Goal: Information Seeking & Learning: Learn about a topic

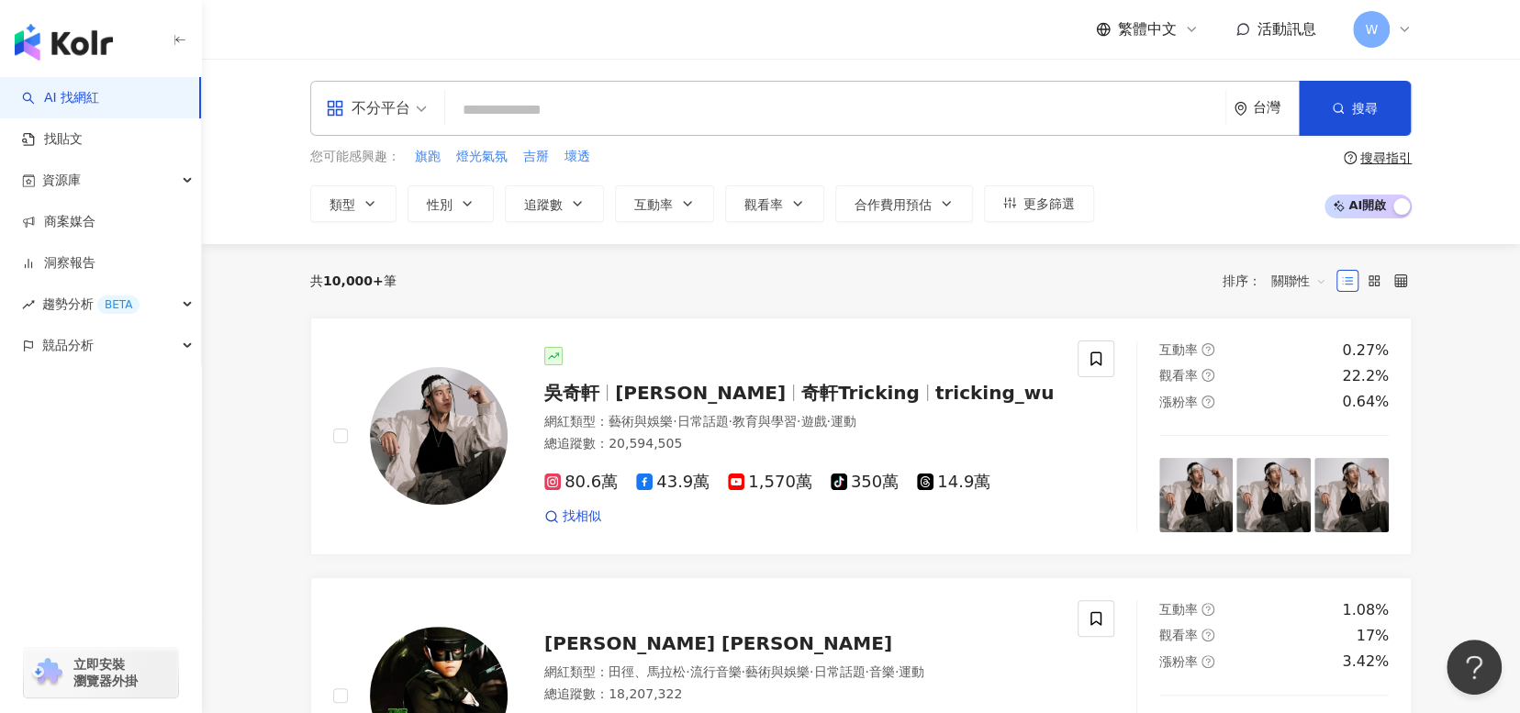
click at [685, 114] on input "search" at bounding box center [834, 110] width 765 height 35
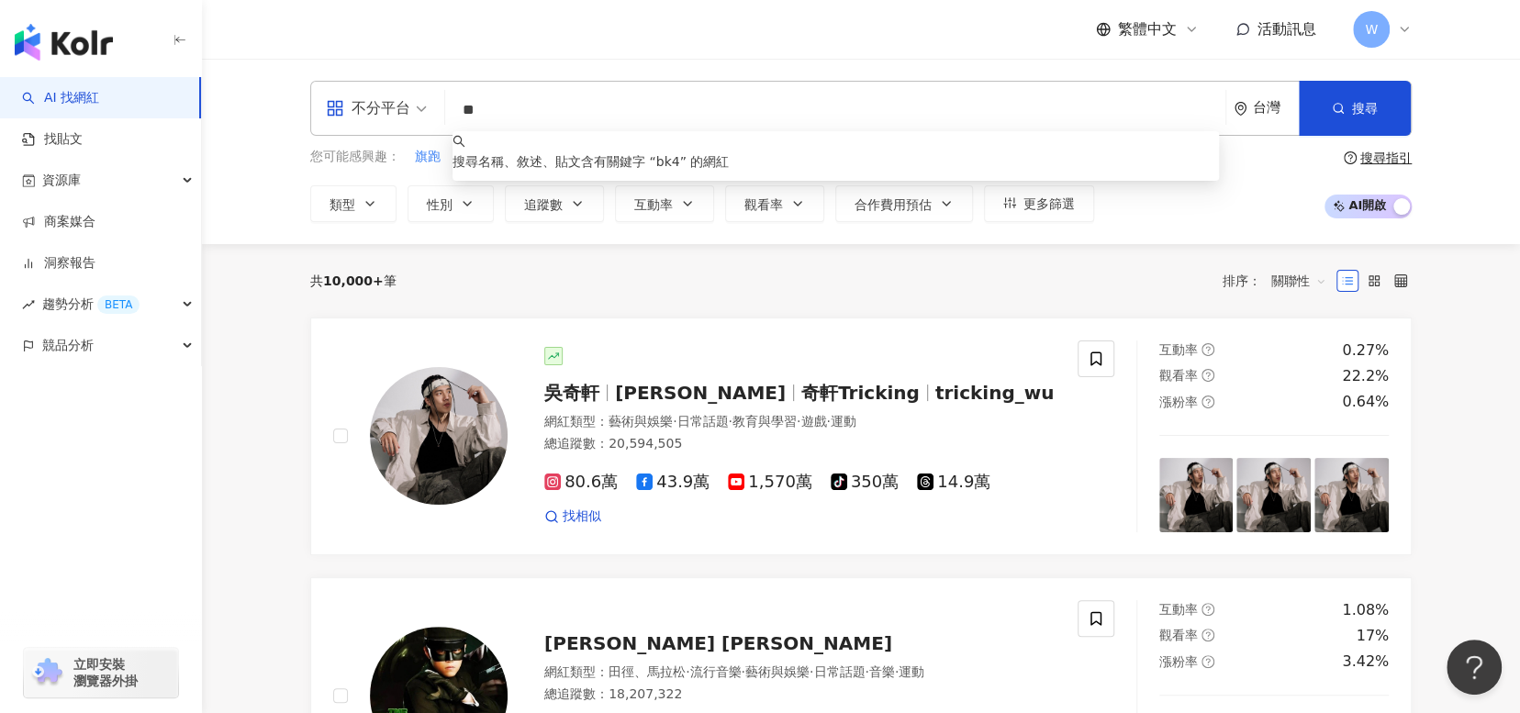
type input "*"
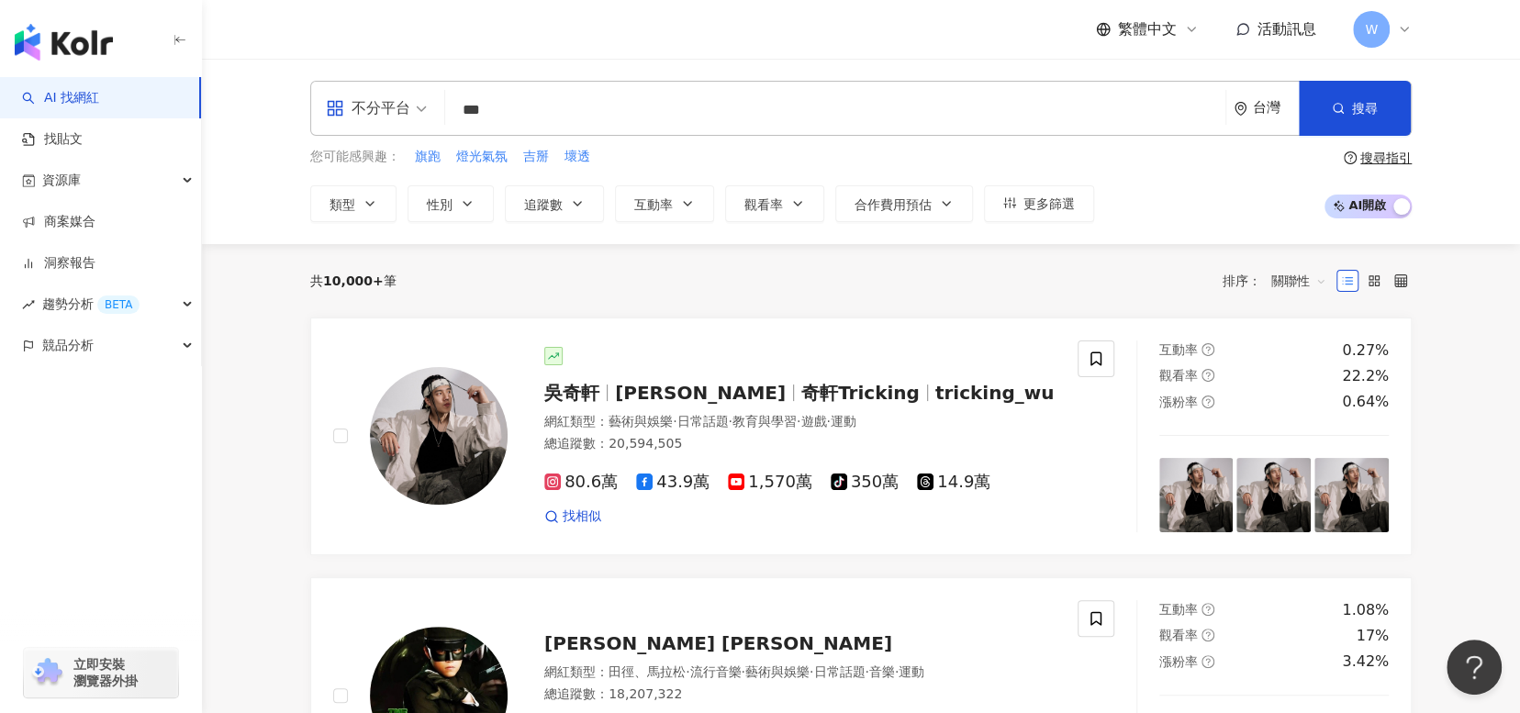
type input "***"
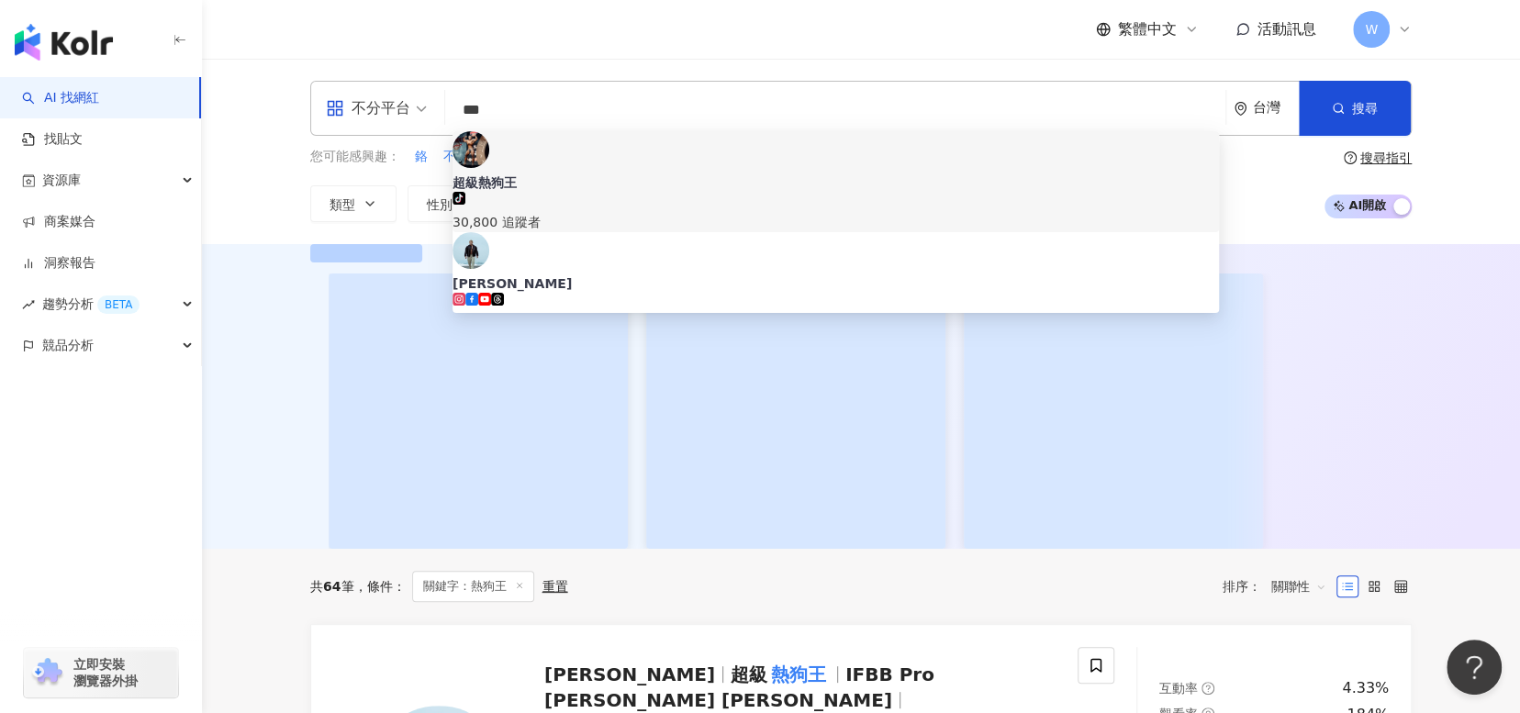
click at [770, 173] on span "超級熱狗王" at bounding box center [835, 182] width 766 height 18
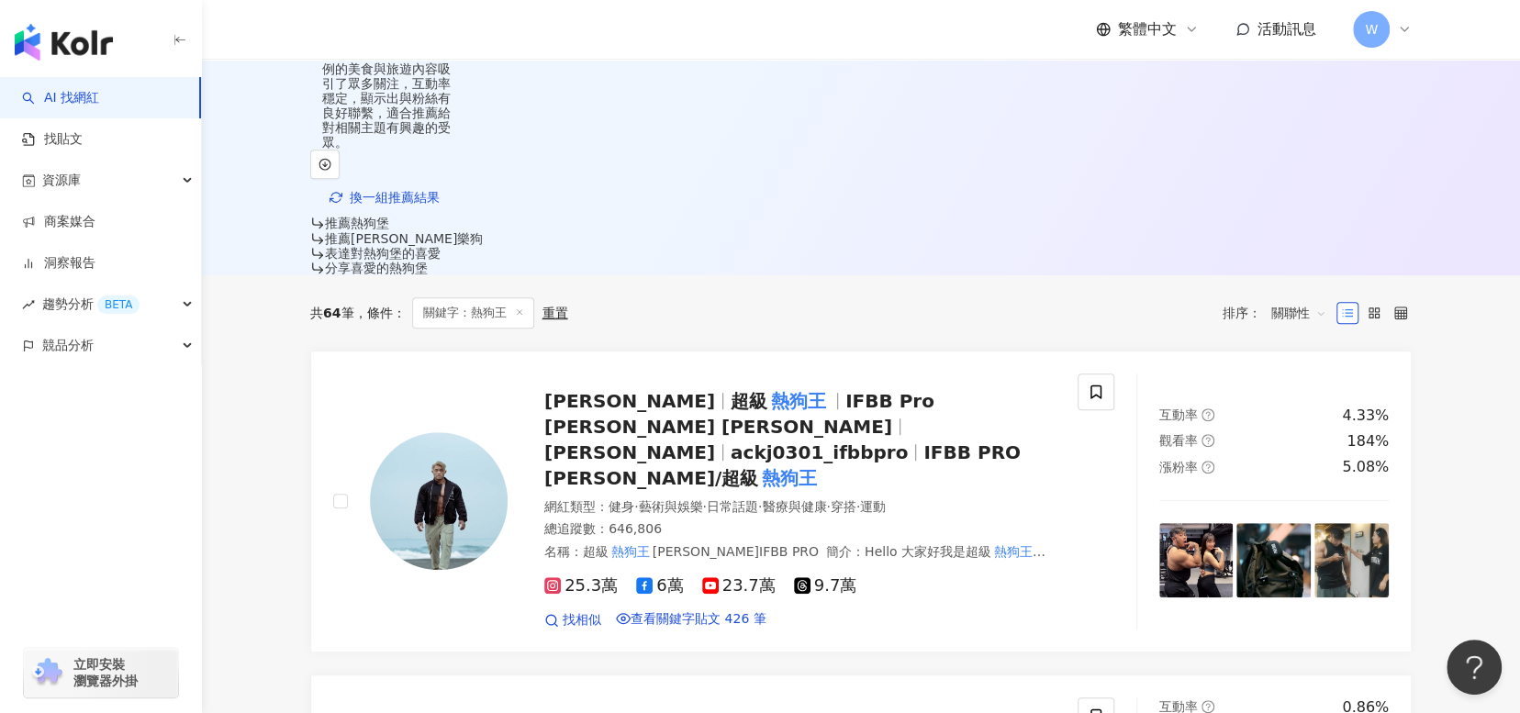
scroll to position [642, 0]
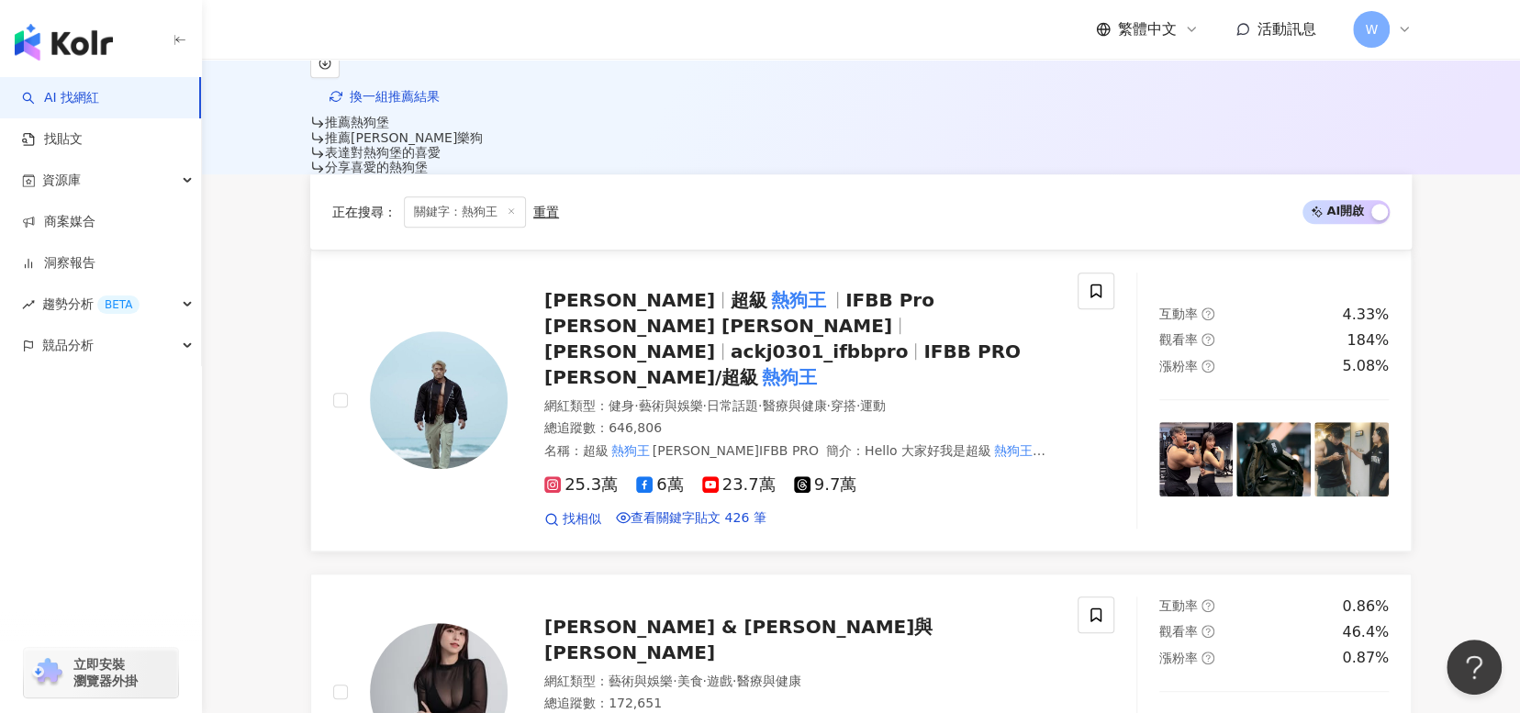
click at [825, 340] on span "ackj0301_ifbbpro" at bounding box center [819, 351] width 177 height 22
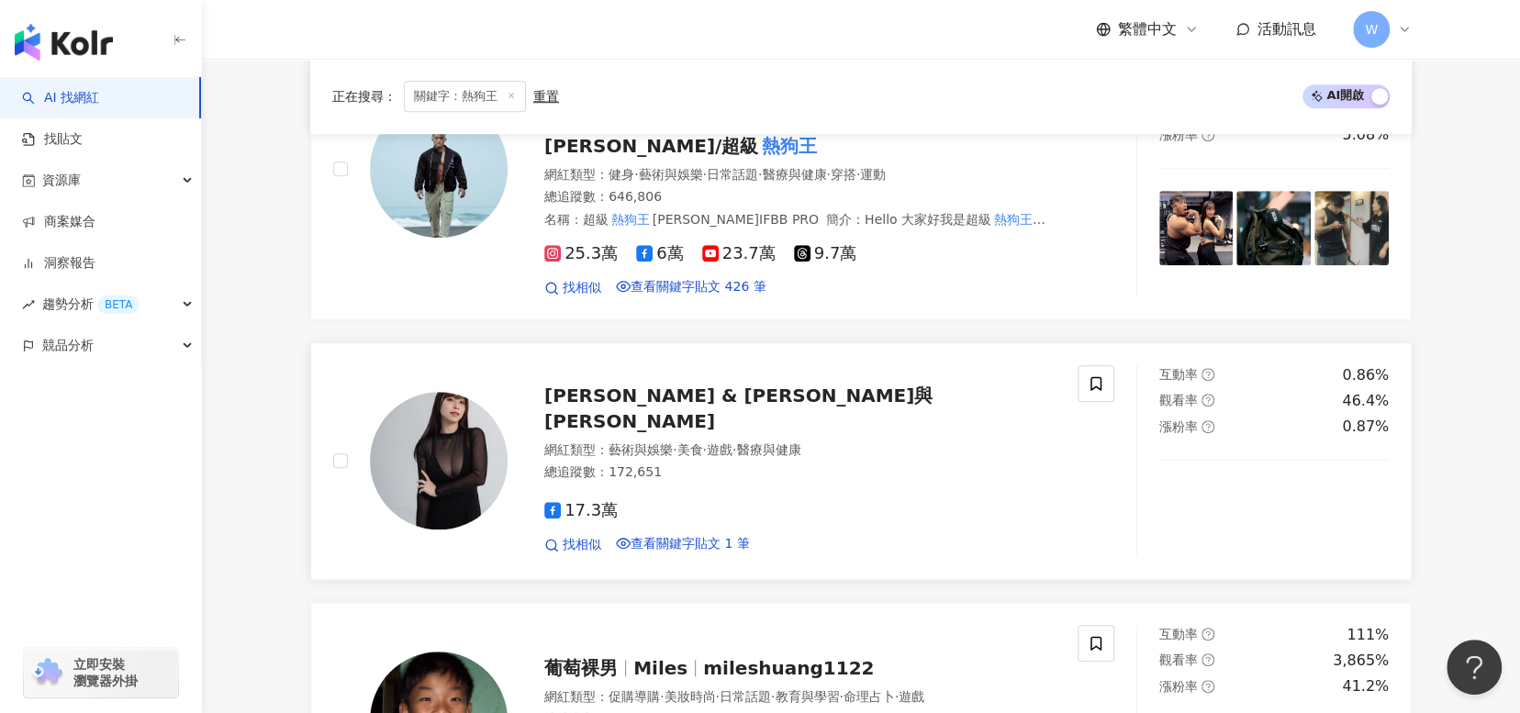
scroll to position [1101, 0]
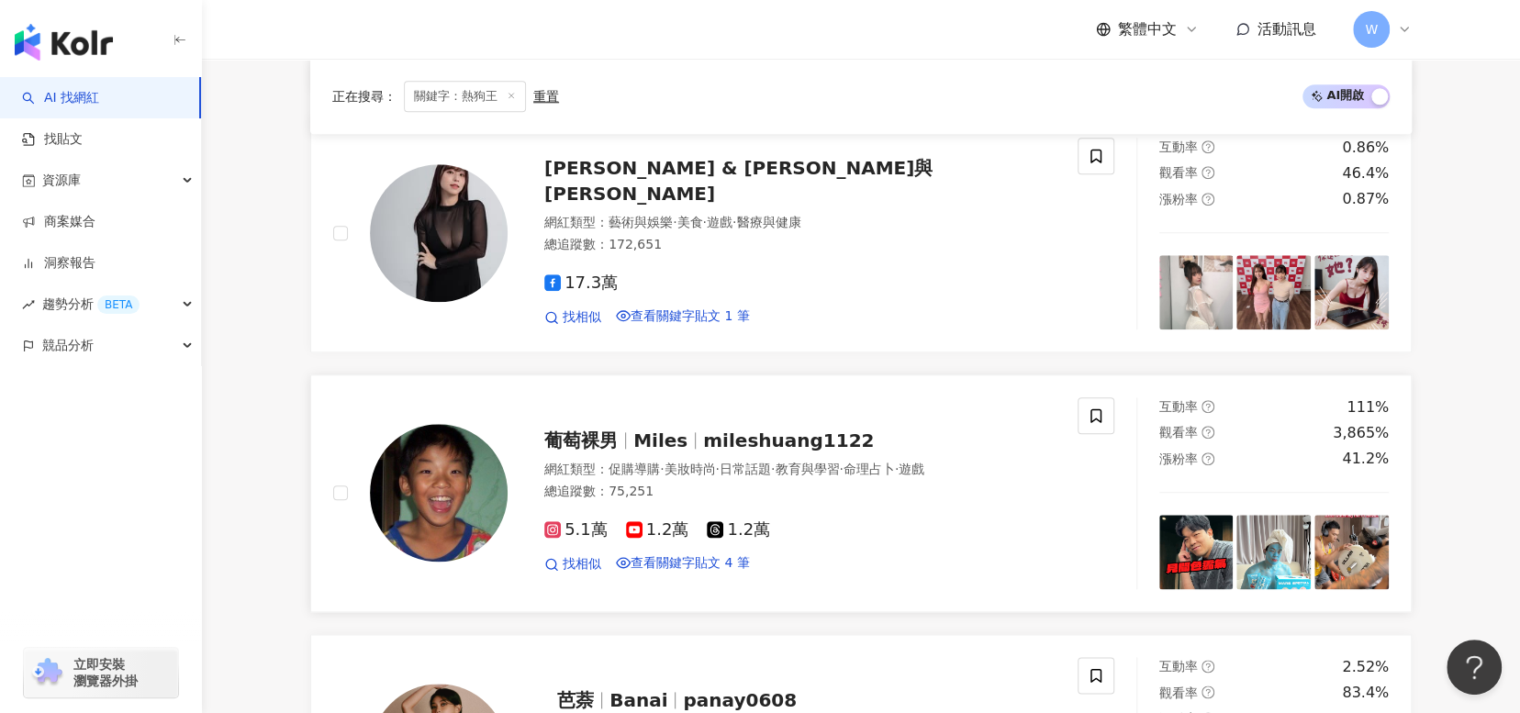
click at [747, 430] on span "mileshuang1122" at bounding box center [788, 441] width 171 height 22
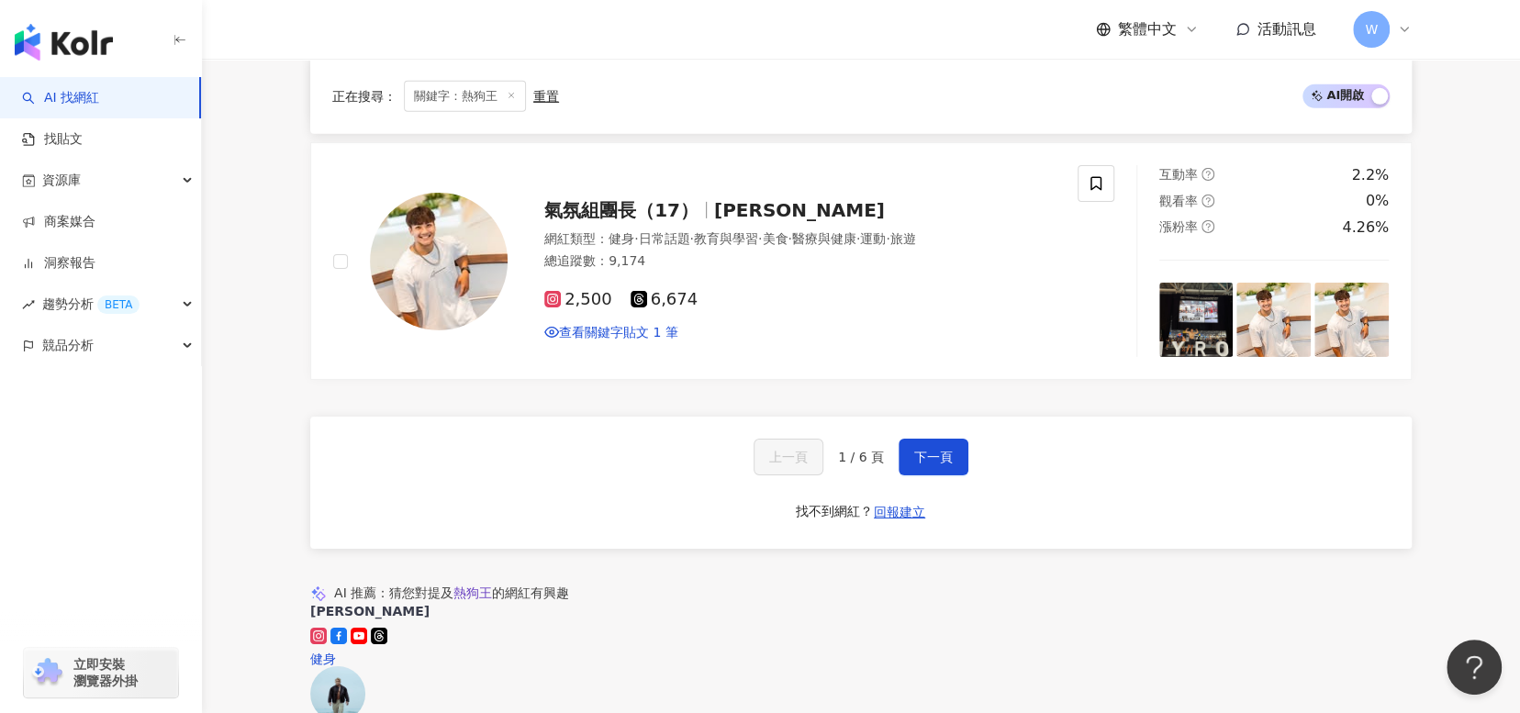
scroll to position [3212, 0]
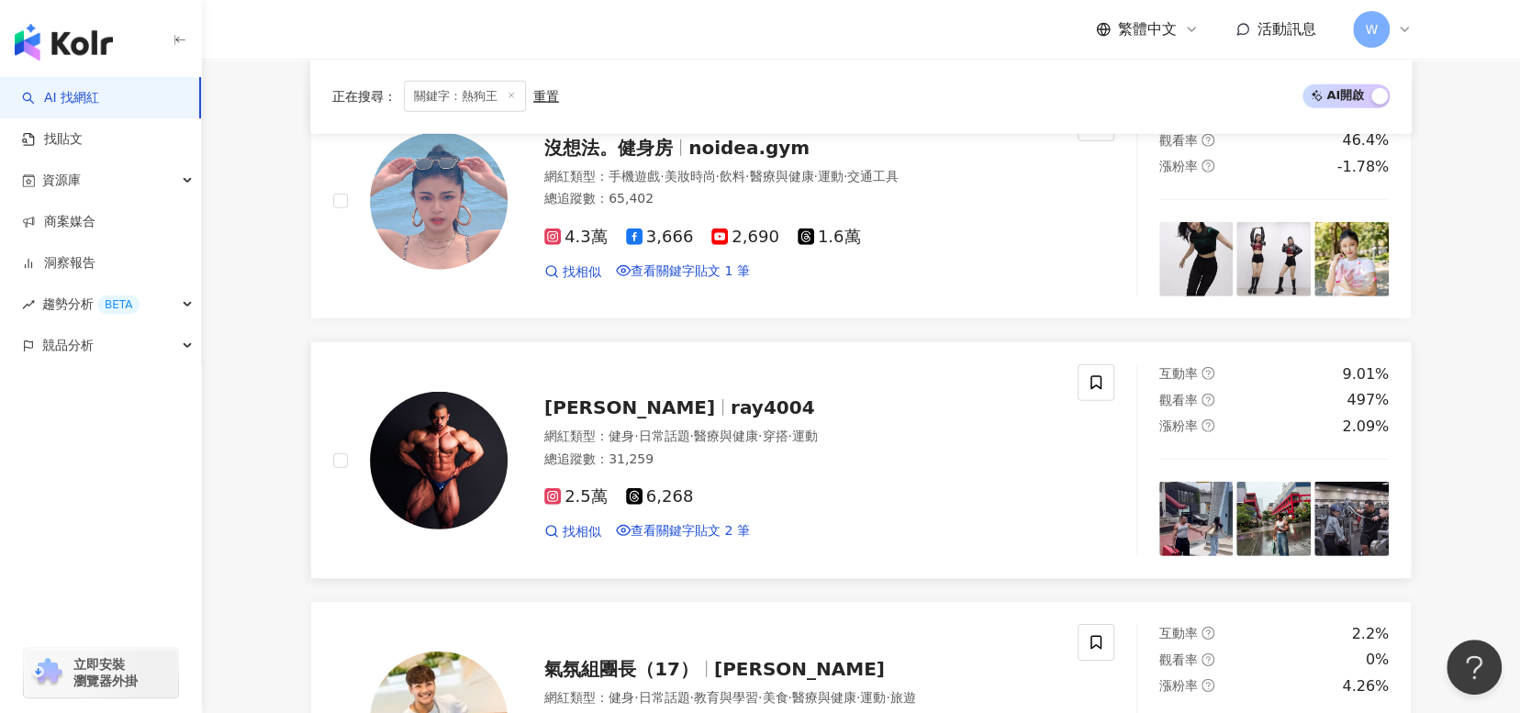
click at [731, 396] on span "ray4004" at bounding box center [773, 407] width 84 height 22
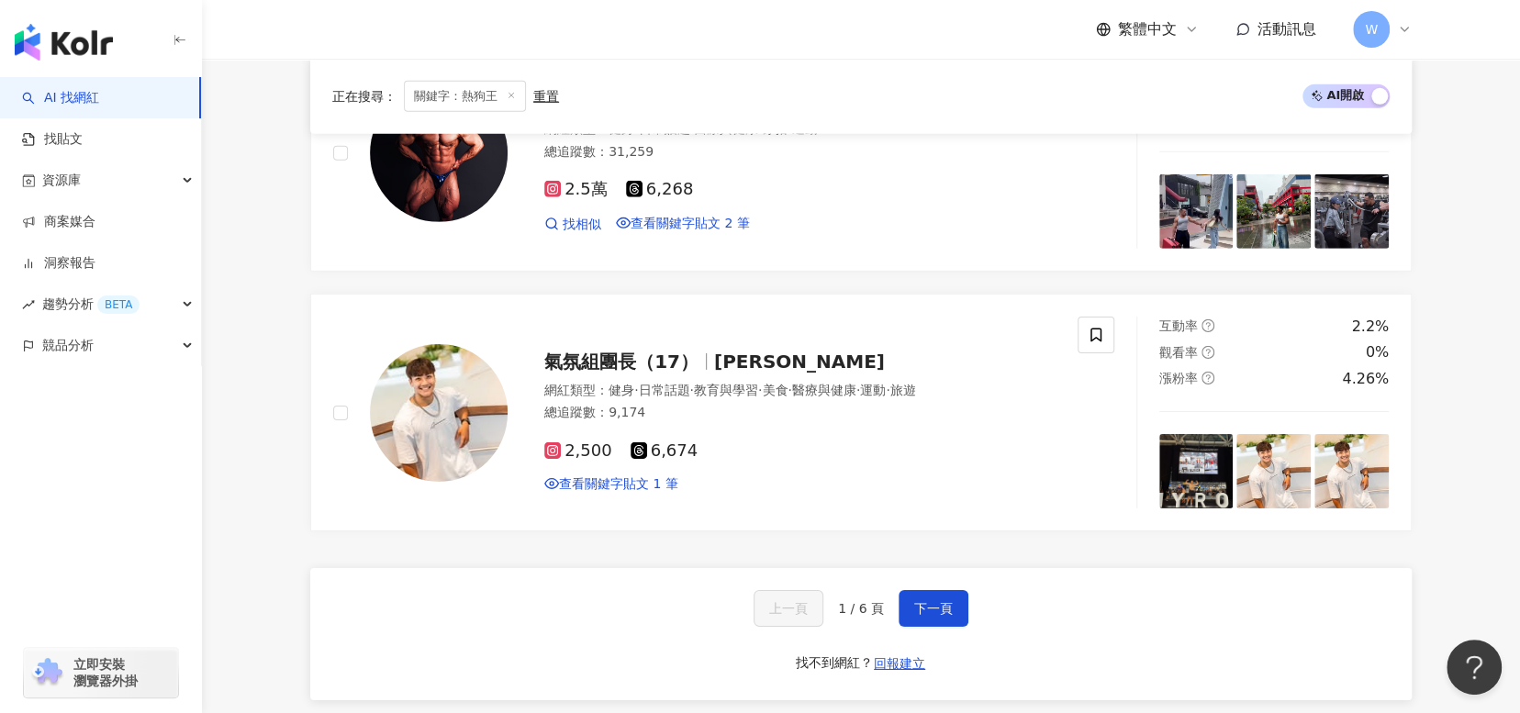
scroll to position [3487, 0]
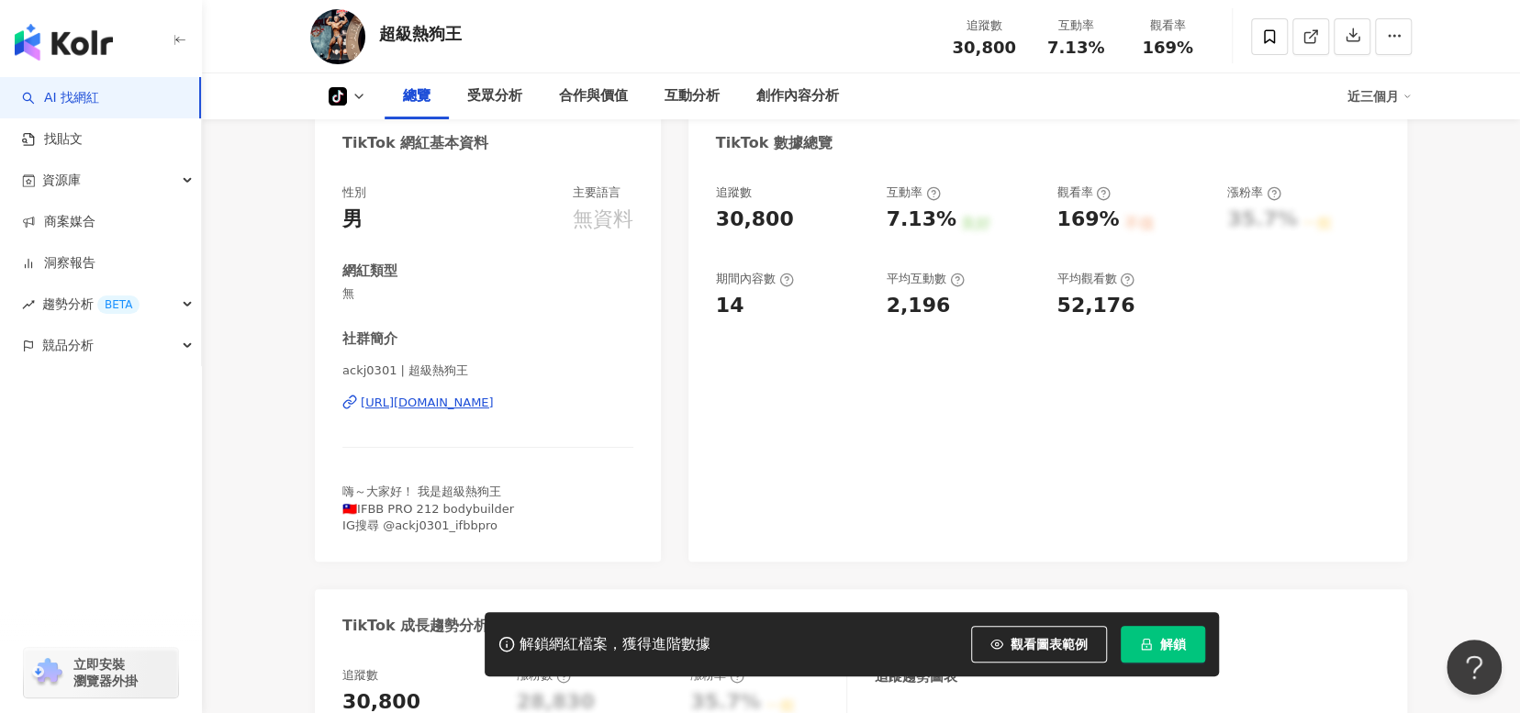
scroll to position [275, 0]
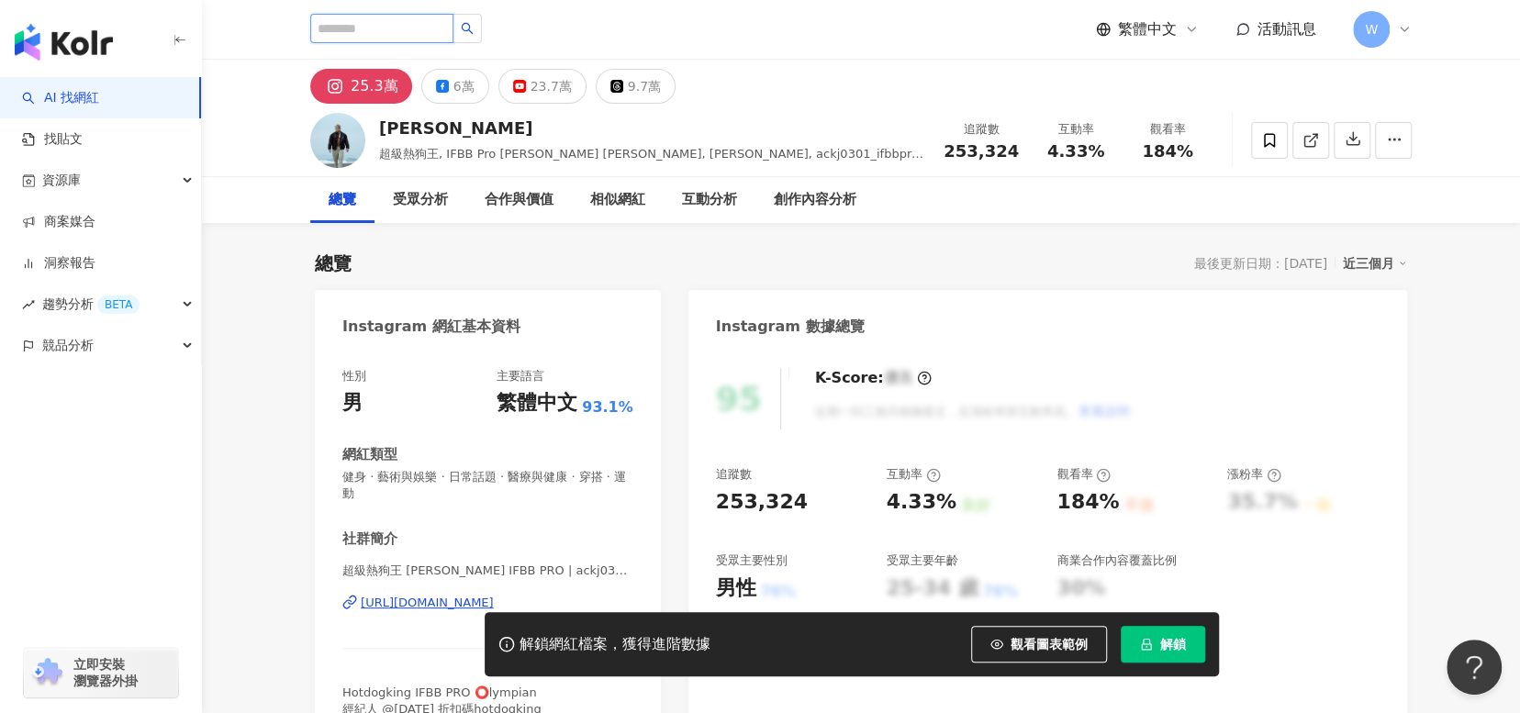
click at [404, 21] on input "search" at bounding box center [381, 28] width 143 height 29
type input "**"
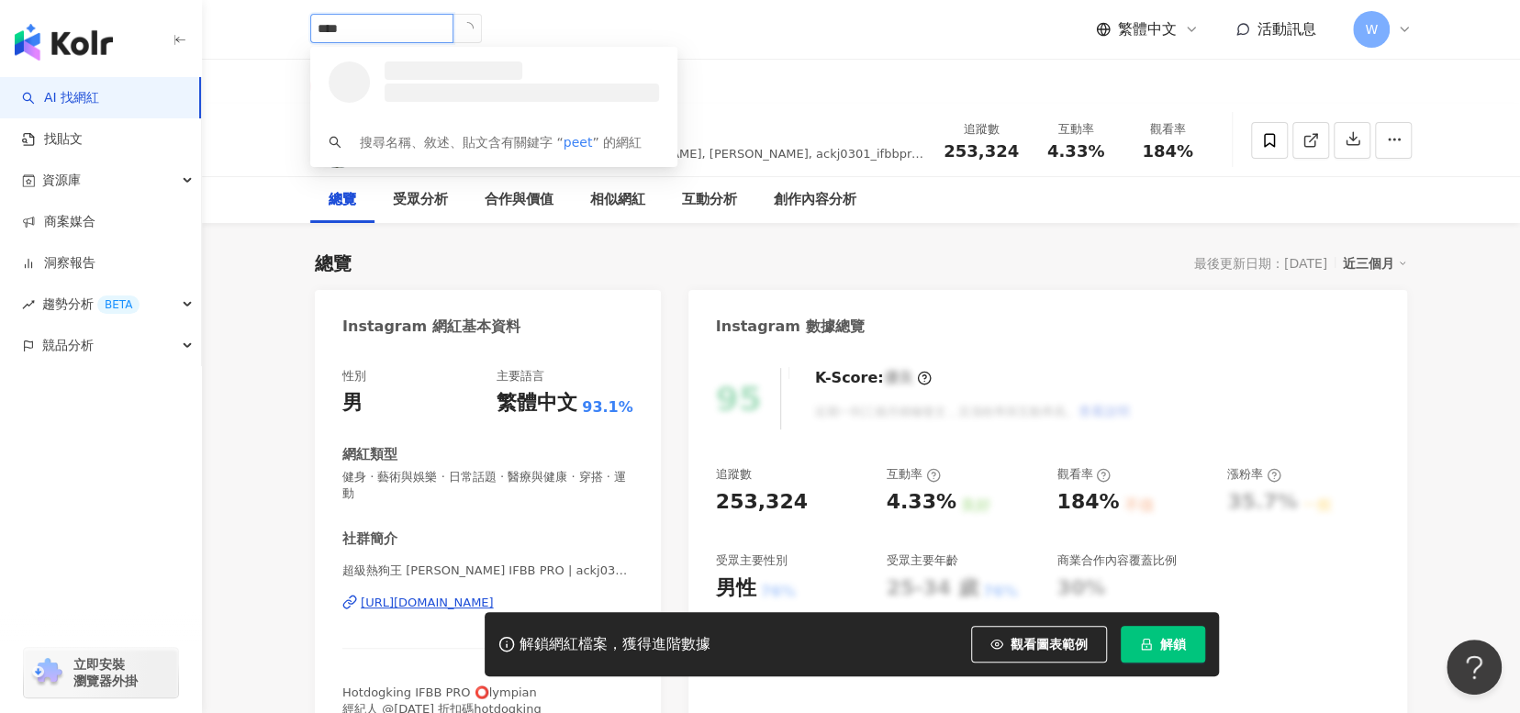
type input "*****"
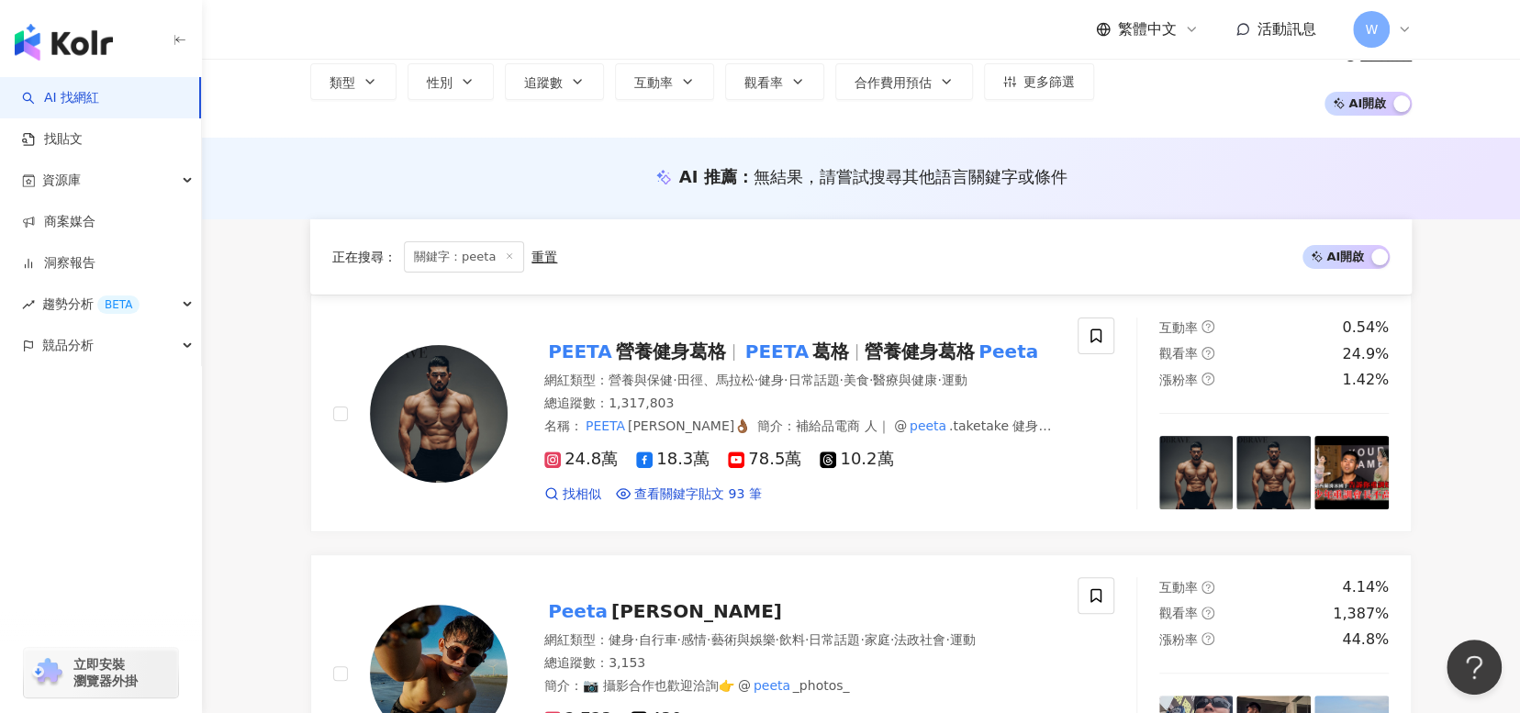
scroll to position [275, 0]
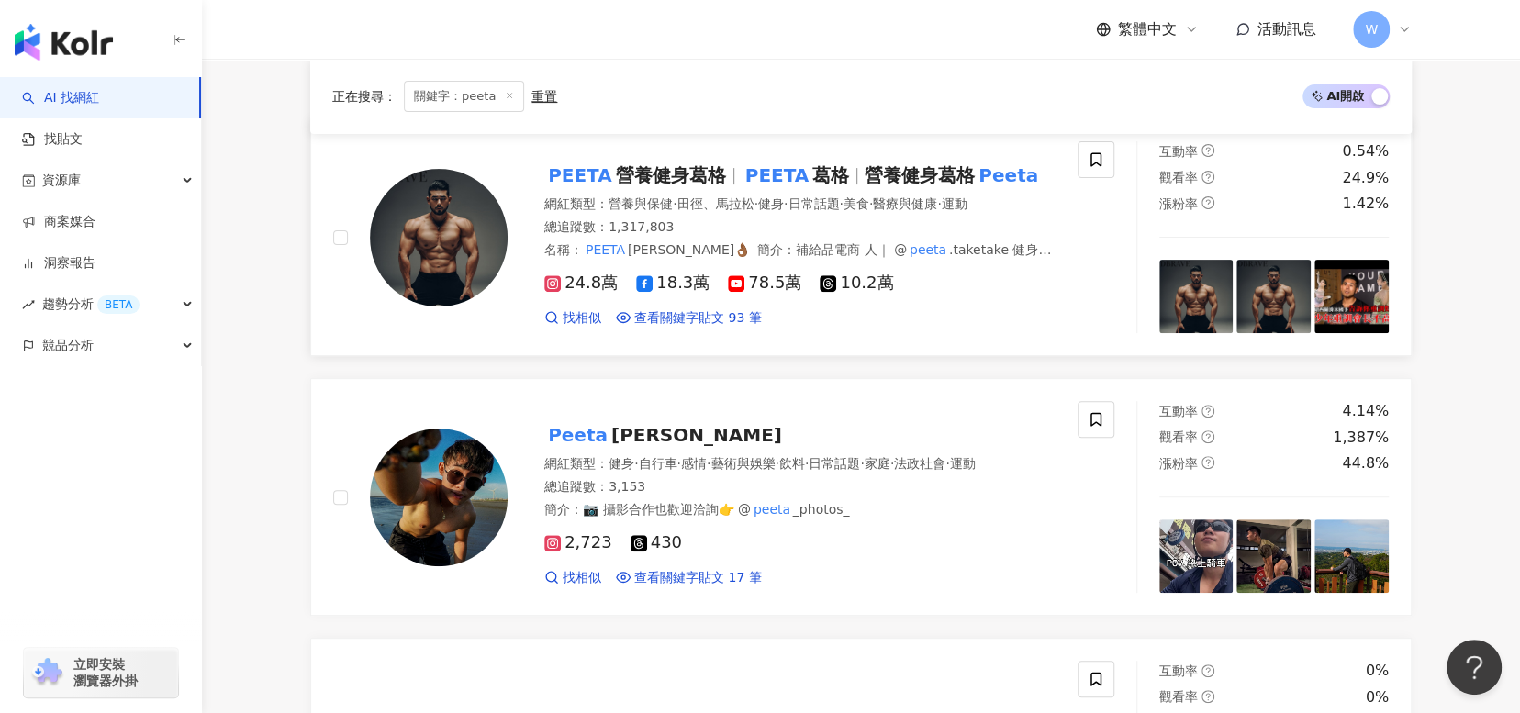
click at [856, 180] on div at bounding box center [856, 176] width 1 height 17
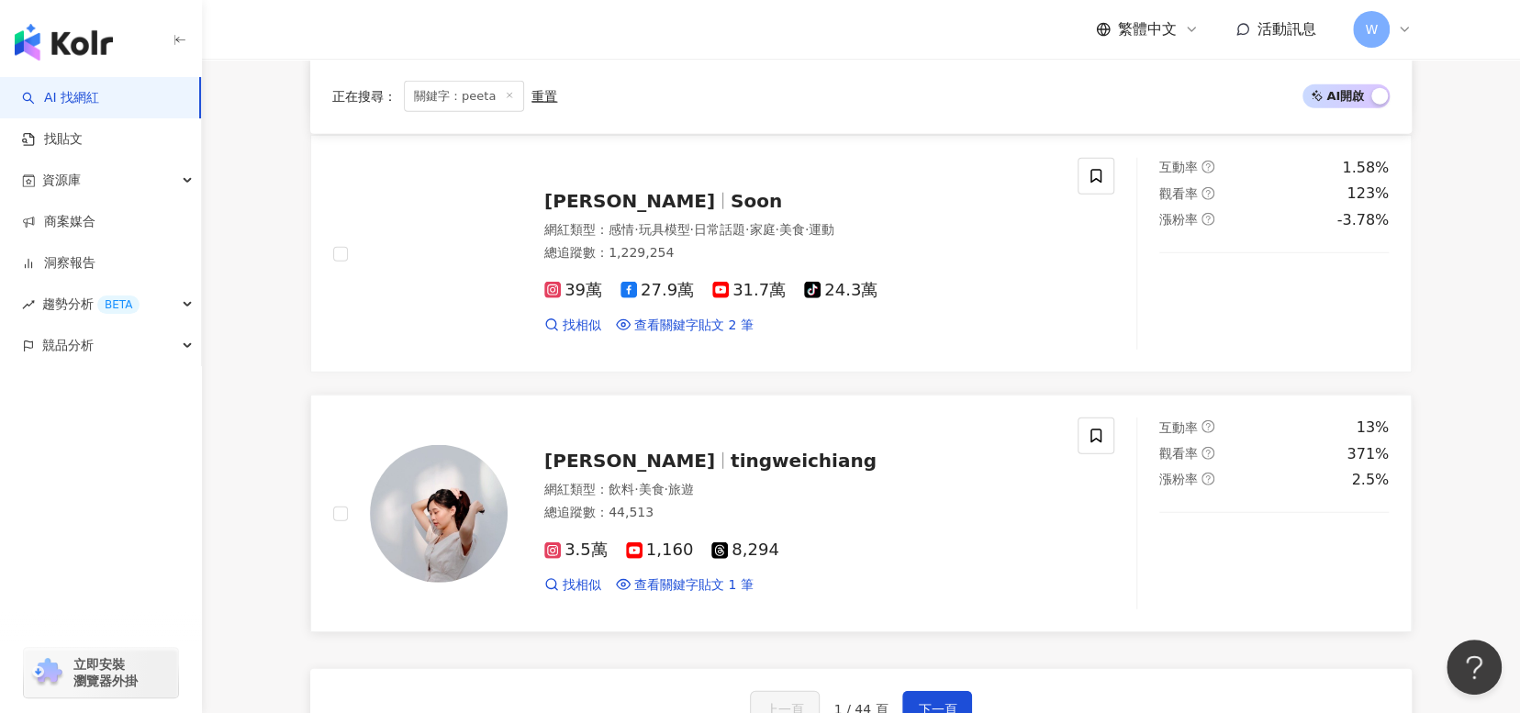
scroll to position [3120, 0]
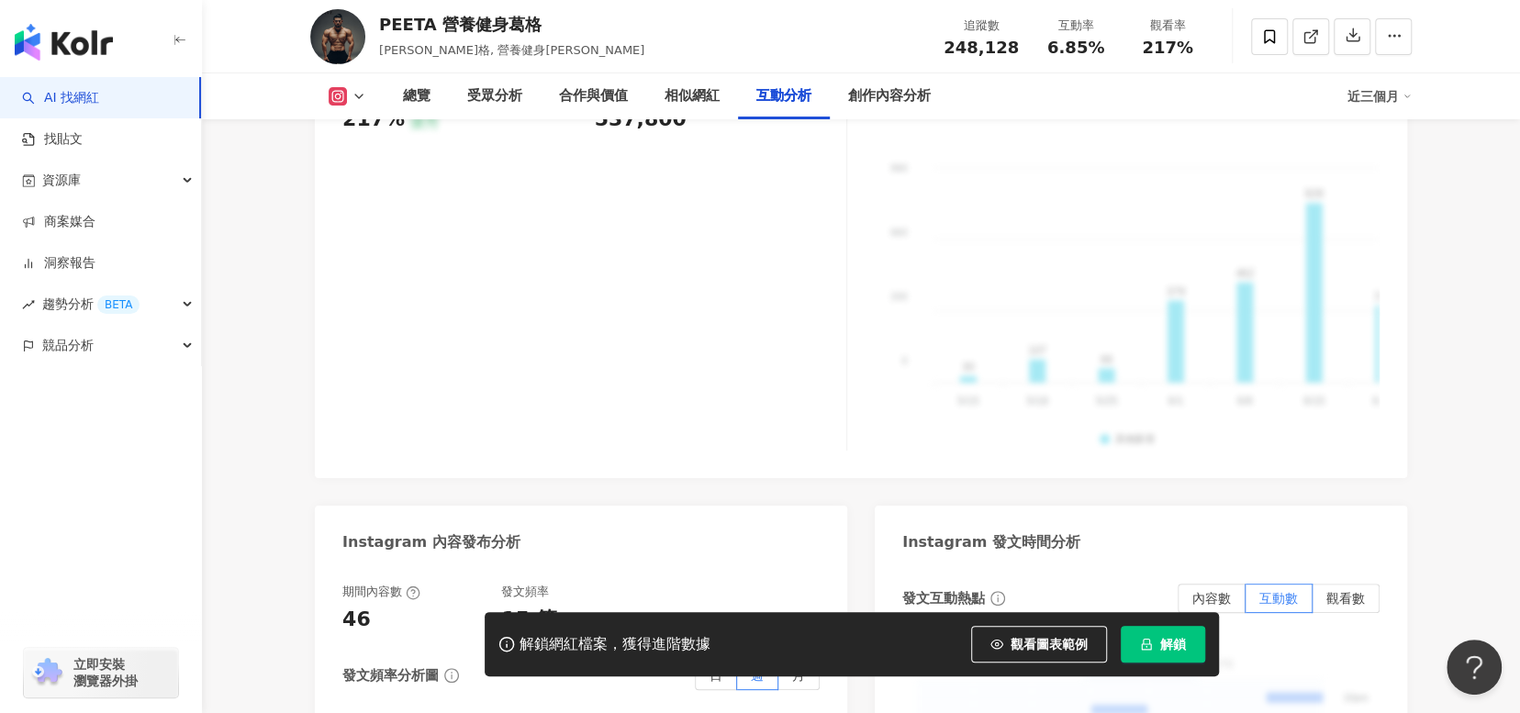
scroll to position [4025, 0]
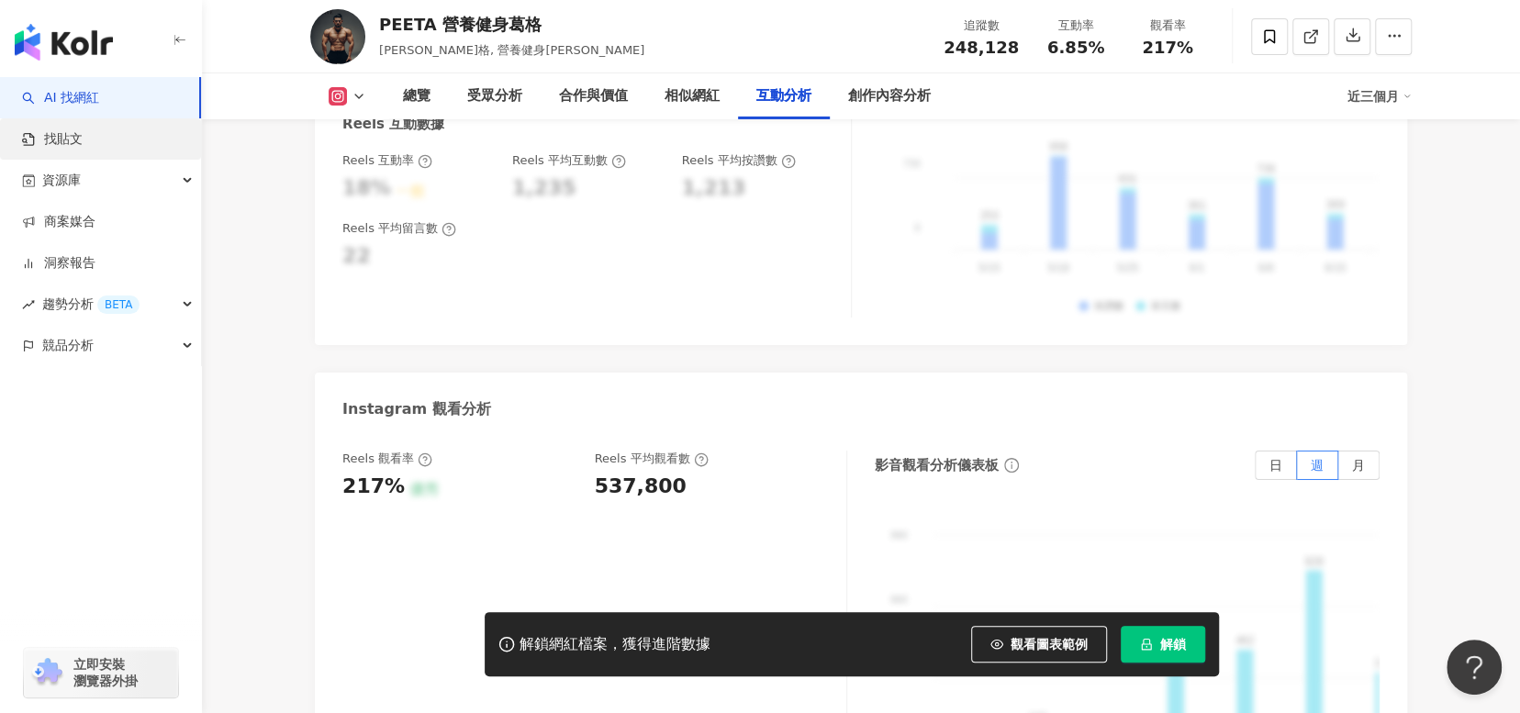
click at [73, 148] on link "找貼文" at bounding box center [52, 139] width 61 height 18
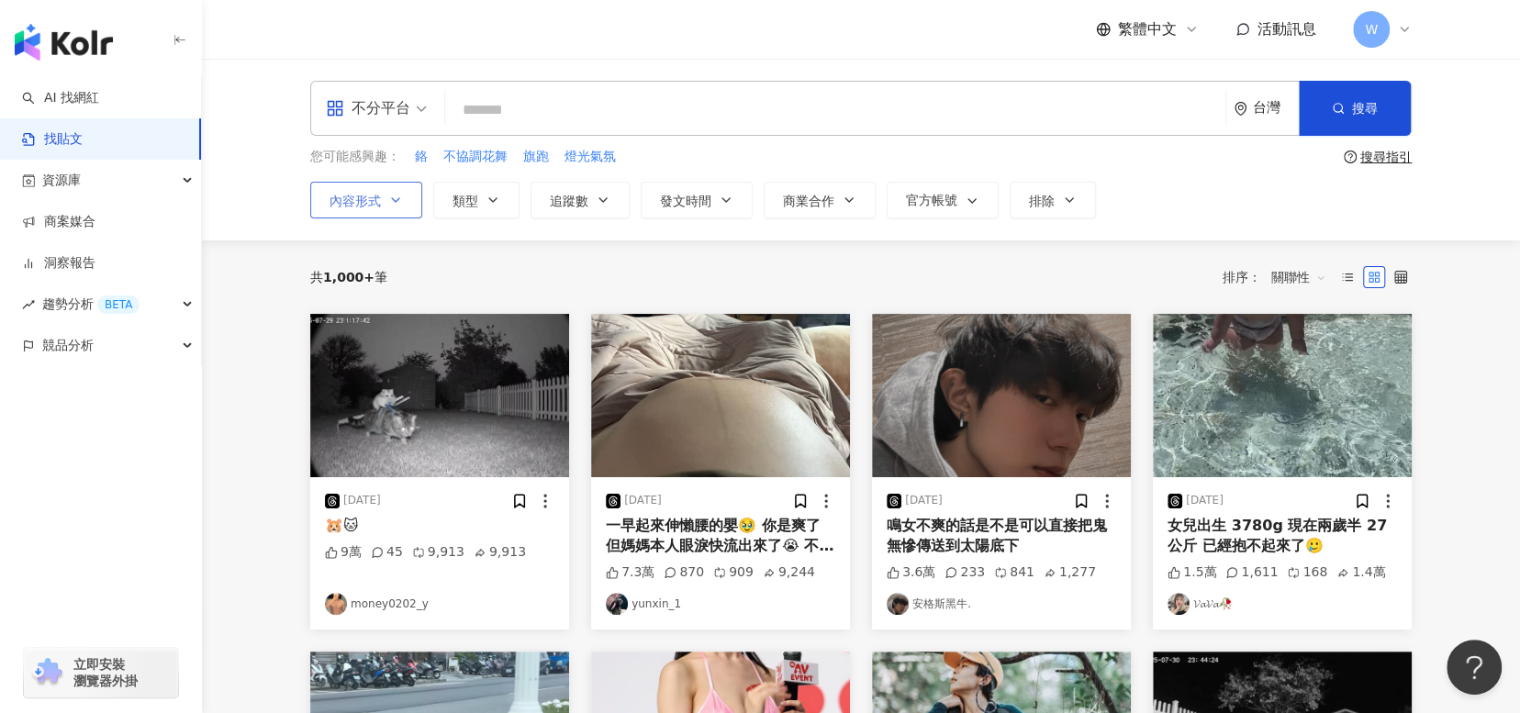
click at [391, 200] on icon "button" at bounding box center [395, 200] width 15 height 15
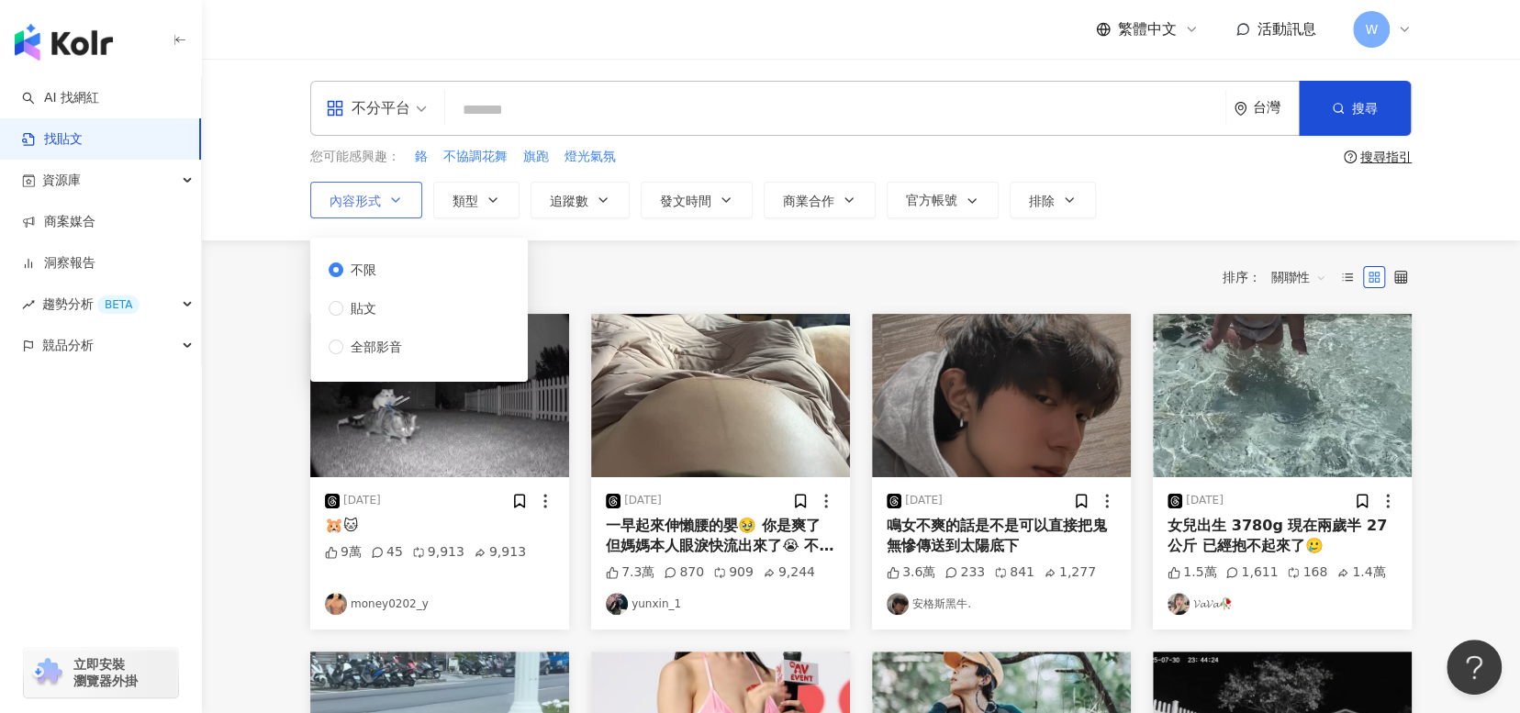
click at [391, 200] on icon "button" at bounding box center [395, 200] width 15 height 15
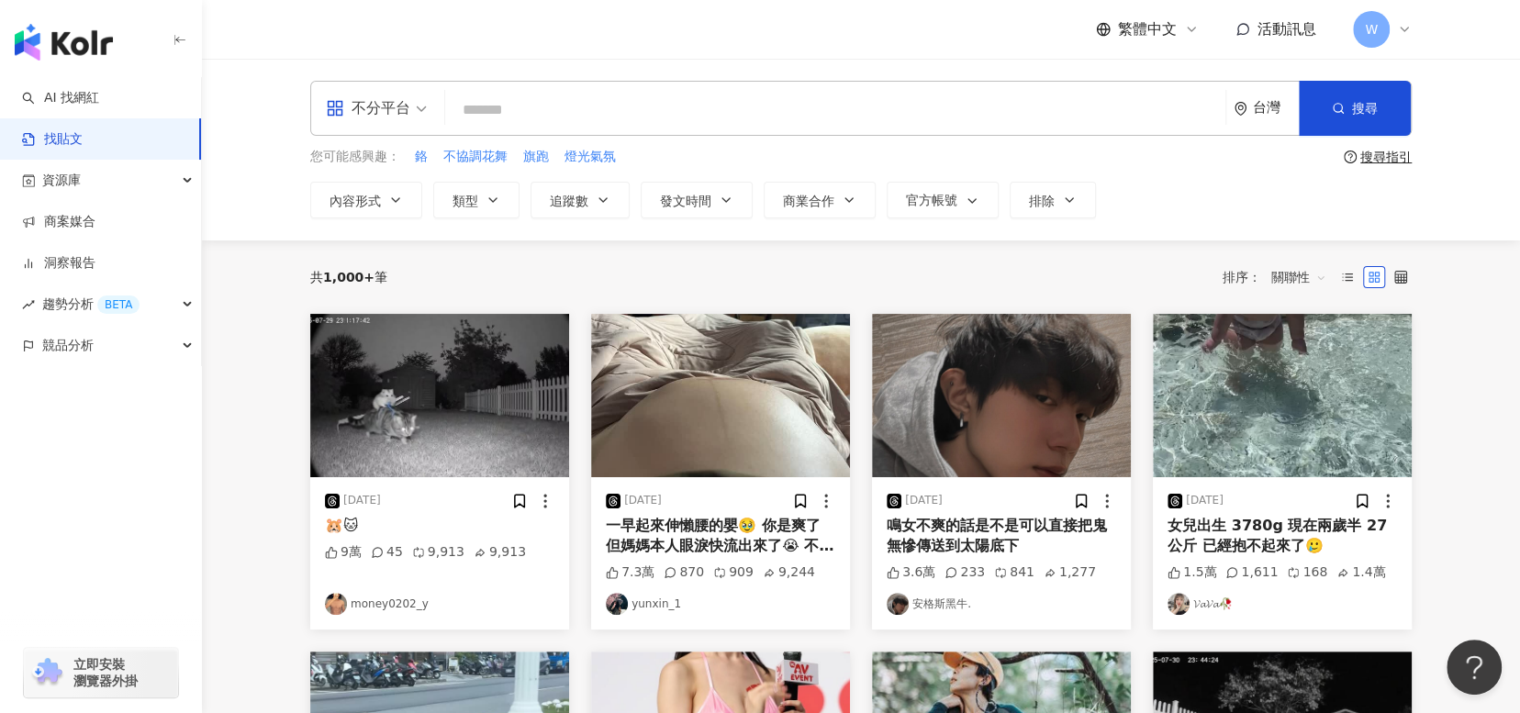
click at [404, 106] on div "不分平台" at bounding box center [368, 108] width 84 height 29
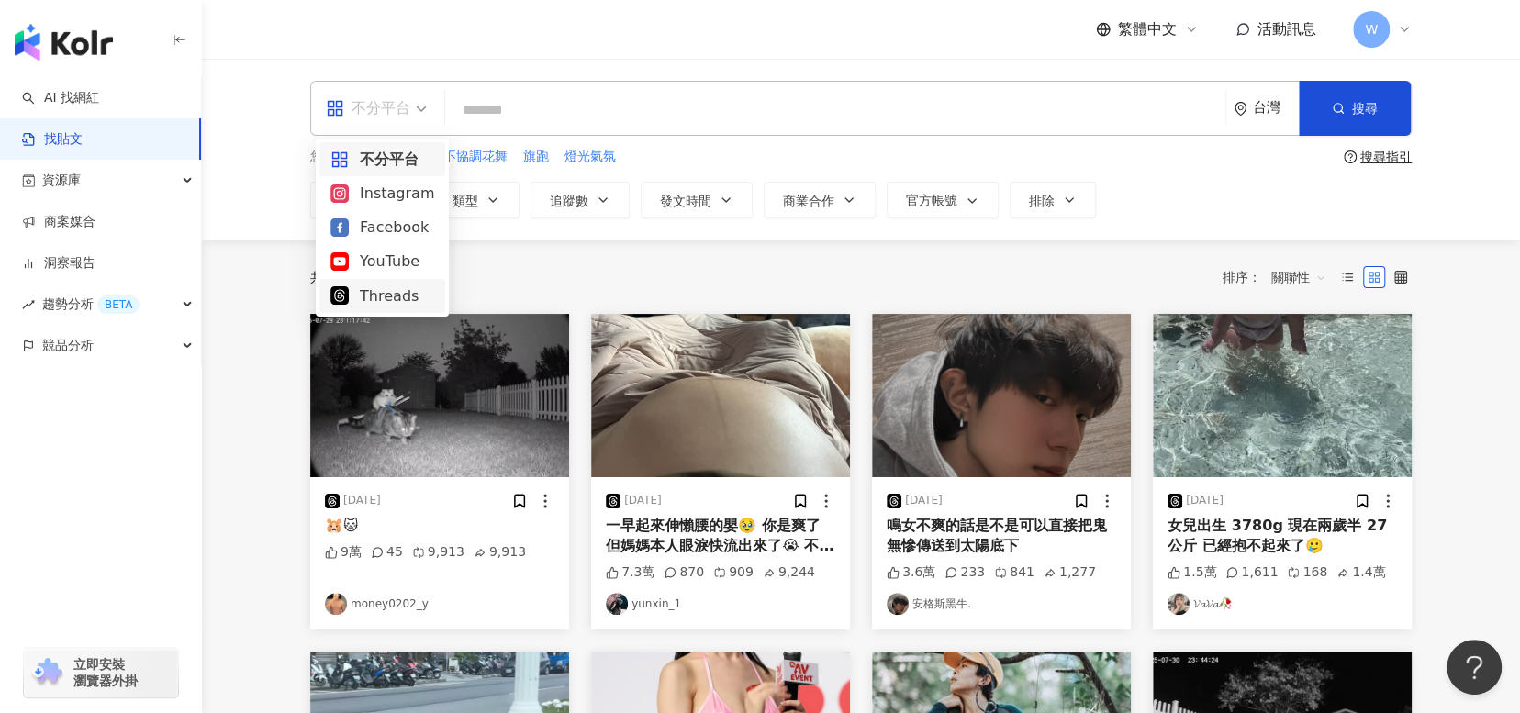
click at [385, 297] on div "Threads" at bounding box center [382, 296] width 104 height 23
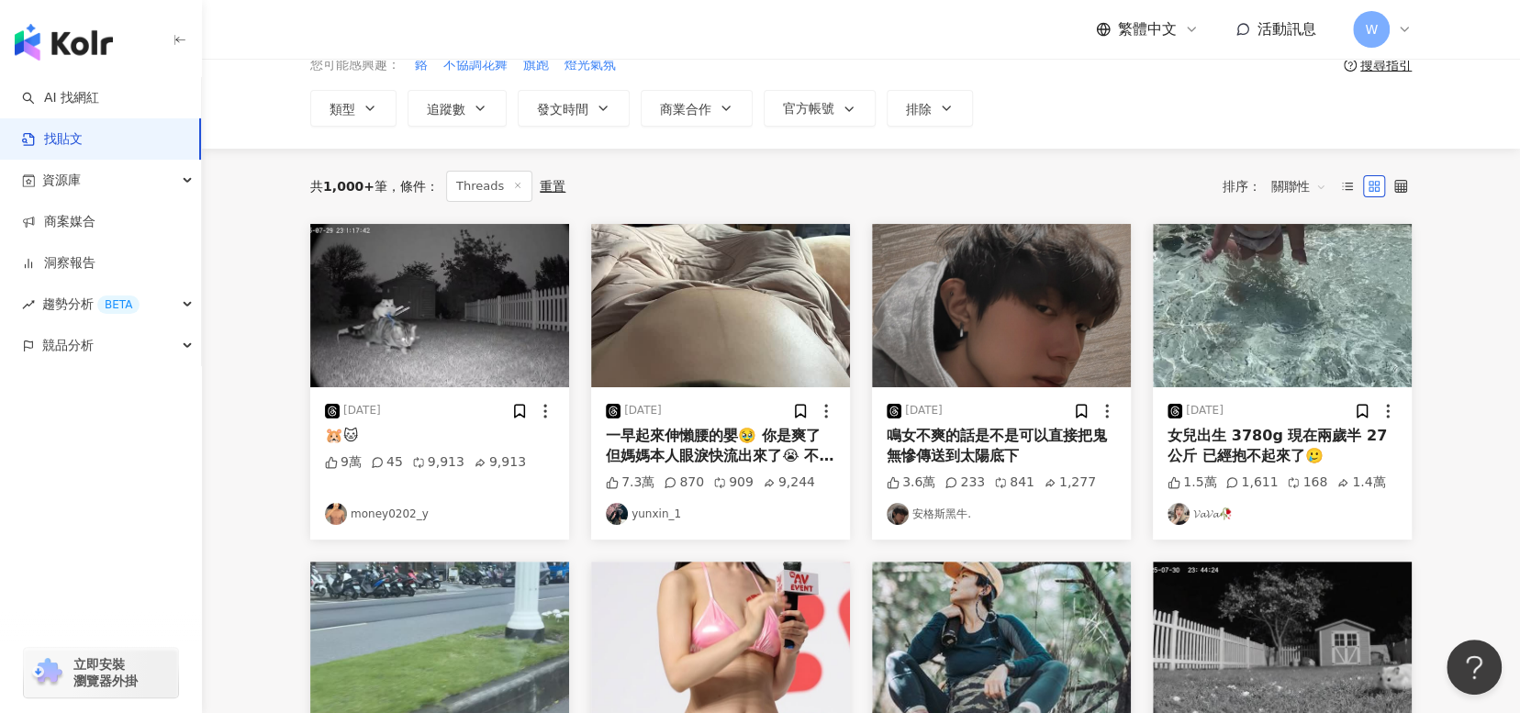
scroll to position [367, 0]
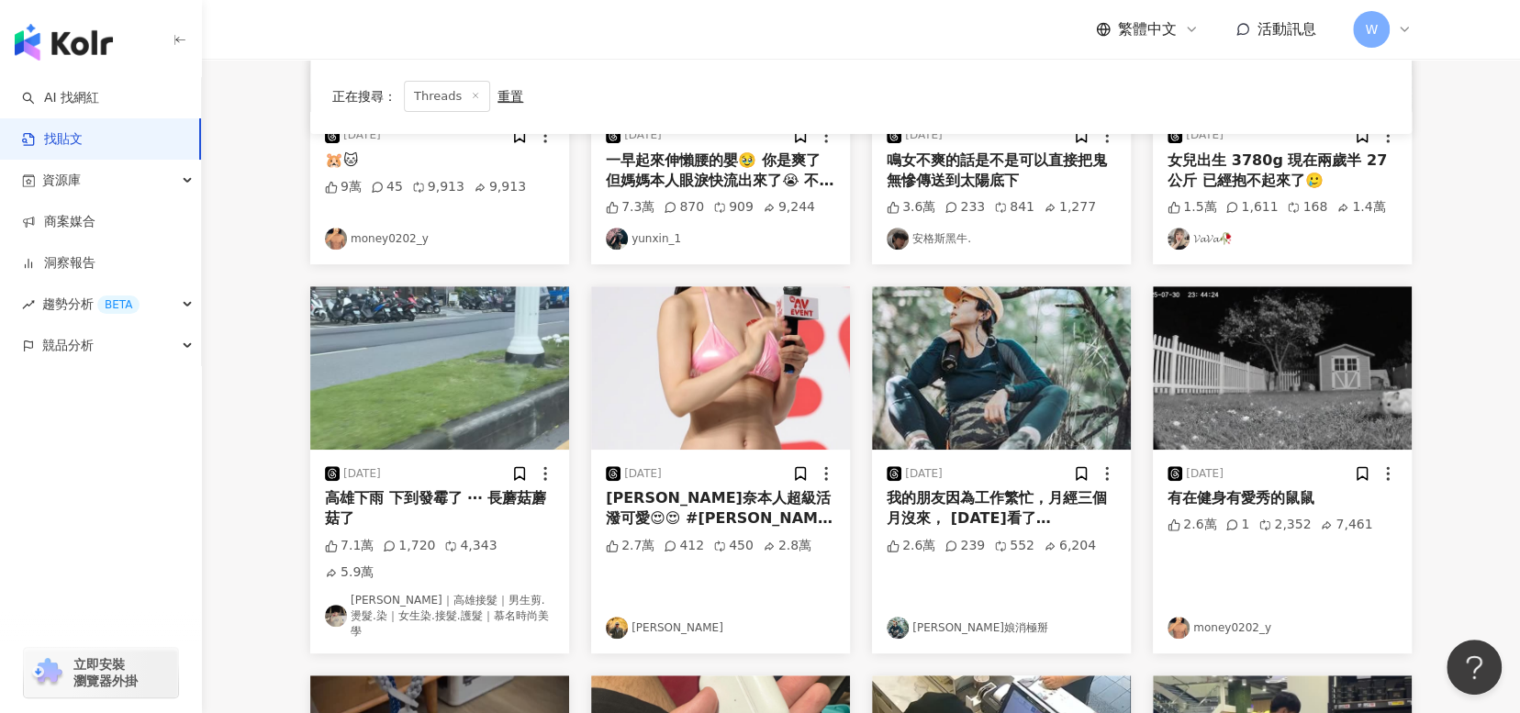
click at [805, 395] on img at bounding box center [720, 367] width 259 height 163
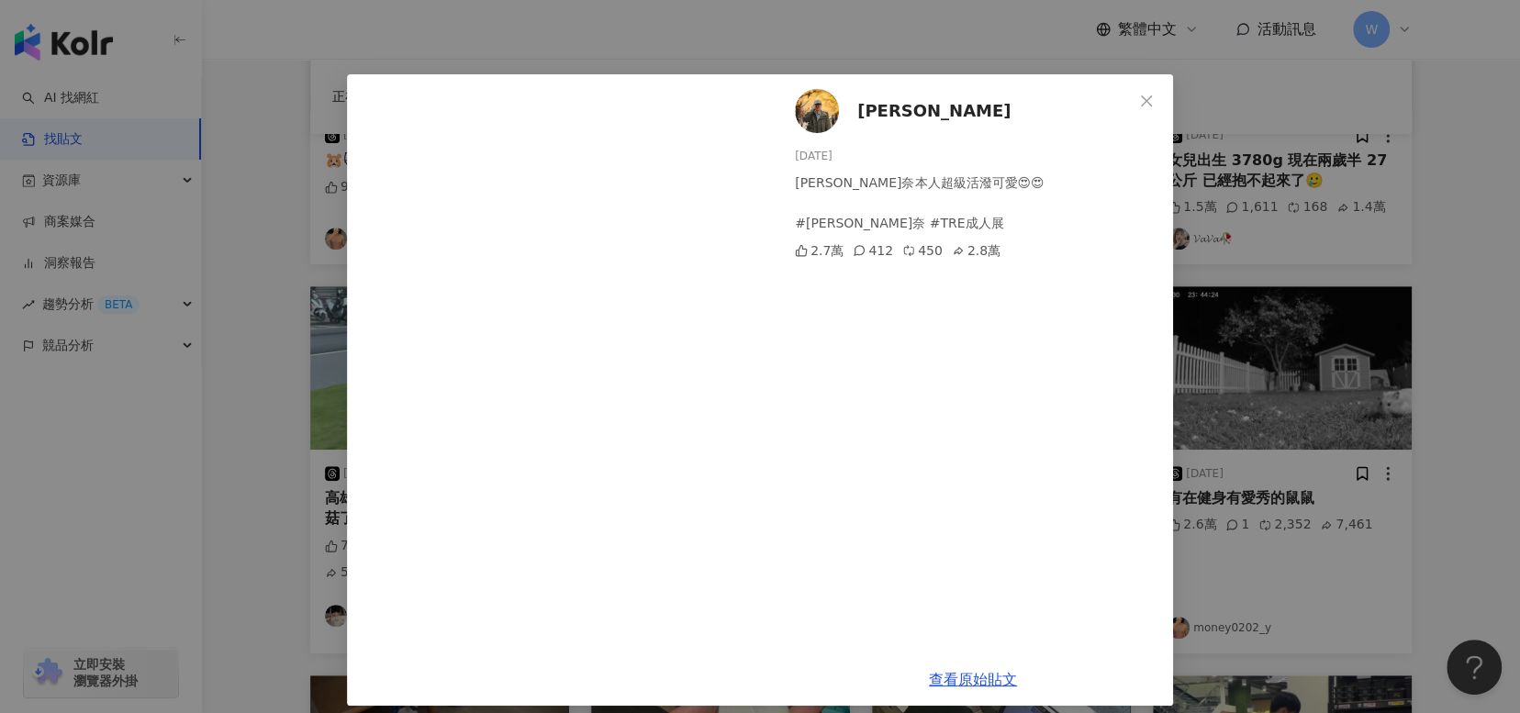
scroll to position [31, 0]
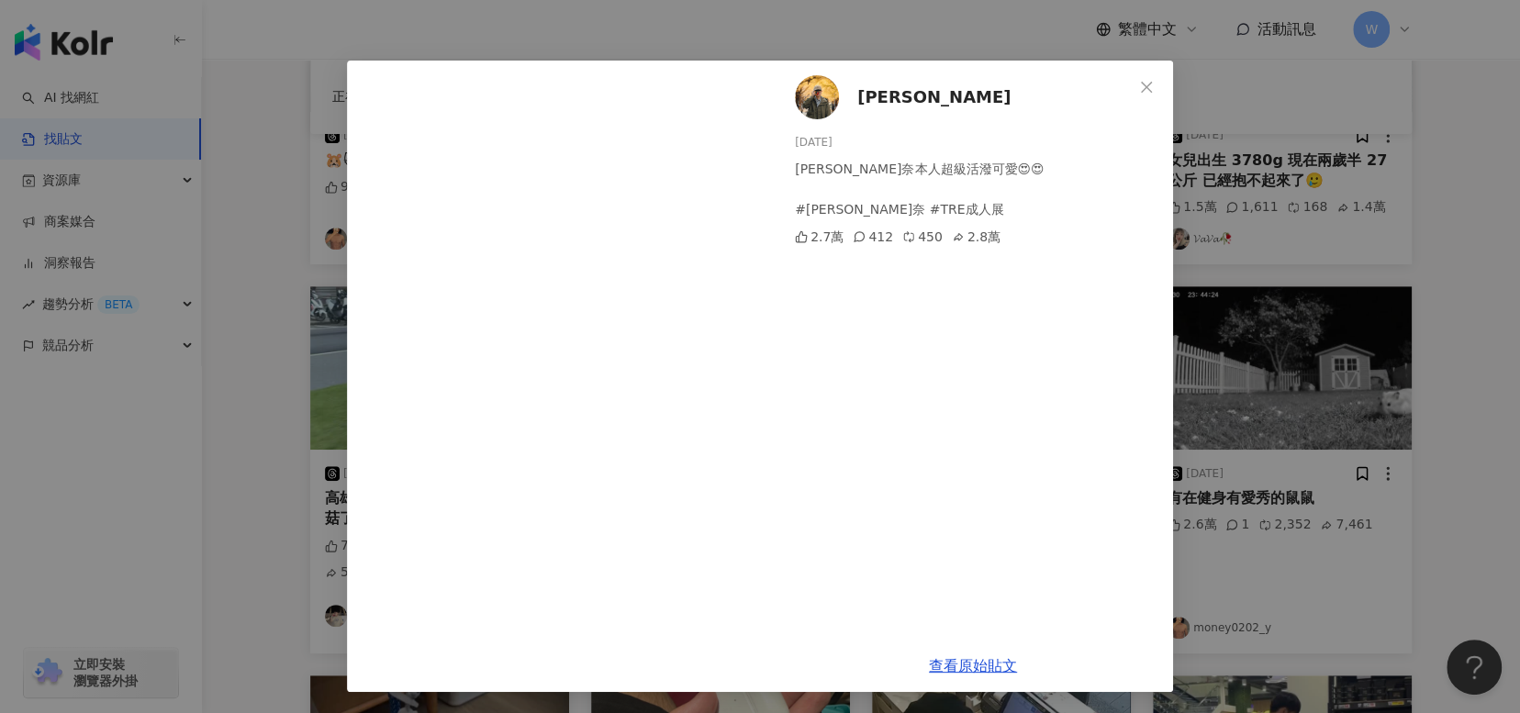
click at [1474, 396] on div "蔡季叡 2025/8/8 瀨戶環奈本人超級活潑可愛😍😍 #瀨戶環奈 #TRE成人展 2.7萬 412 450 2.8萬 查看原始貼文" at bounding box center [760, 356] width 1520 height 713
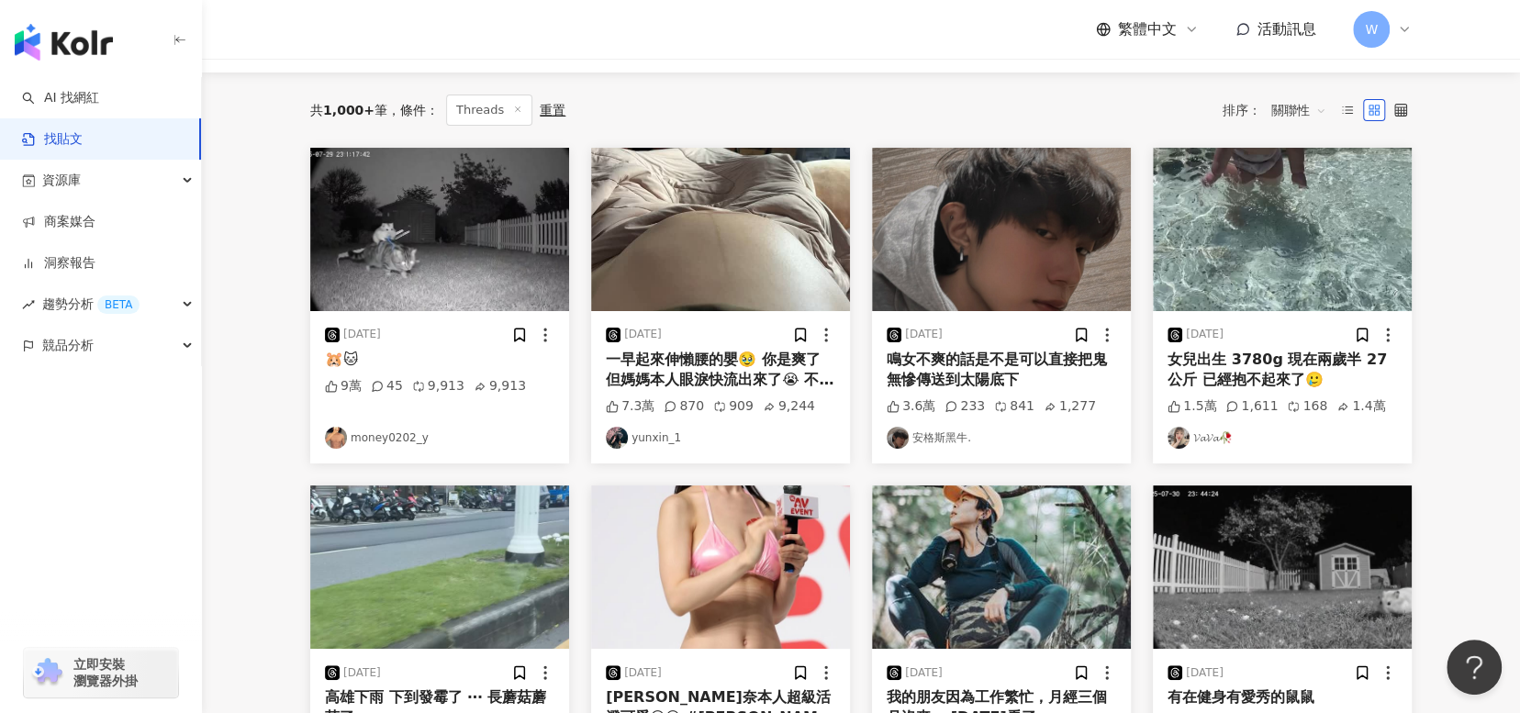
scroll to position [0, 0]
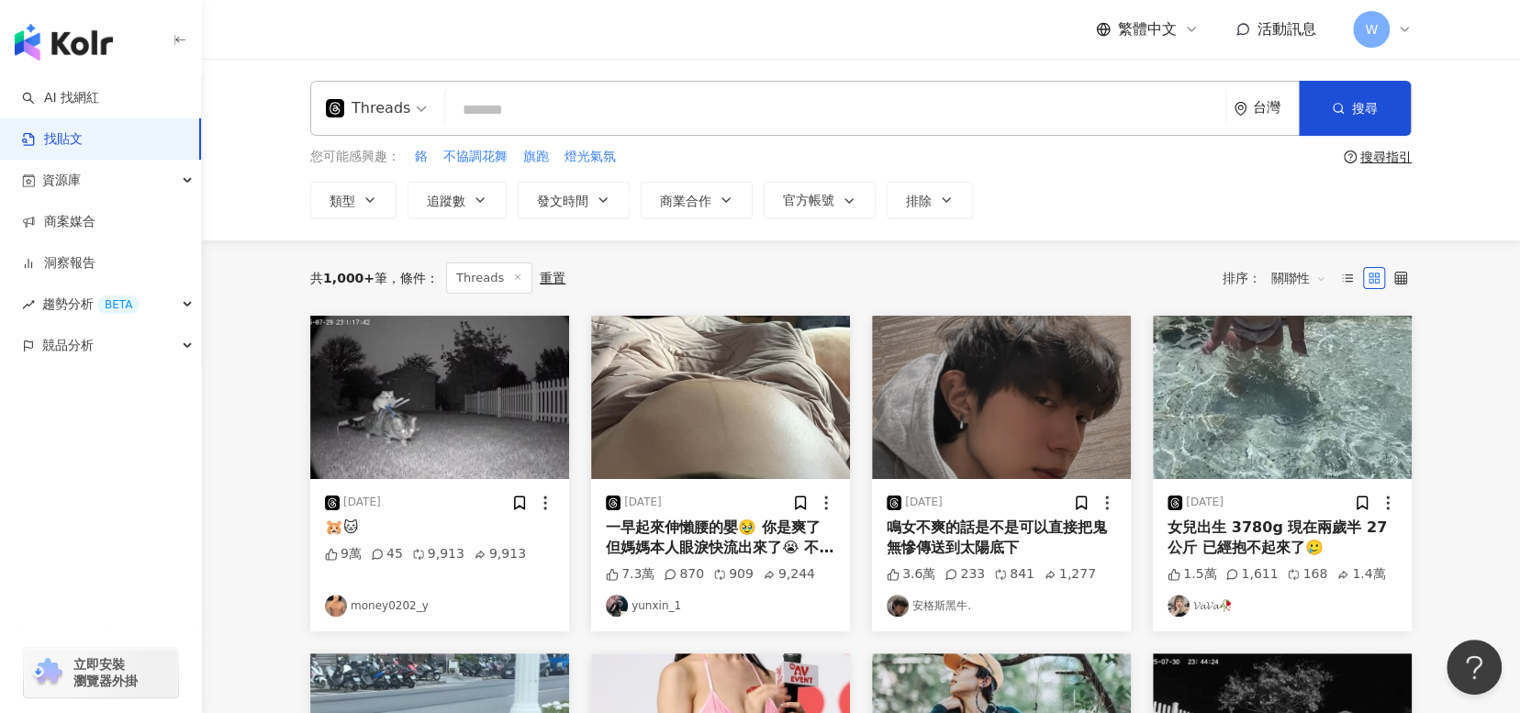
click at [1005, 531] on div "鳴女不爽的話是不是可以直接把鬼無慘傳送到太陽底下" at bounding box center [1001, 538] width 229 height 41
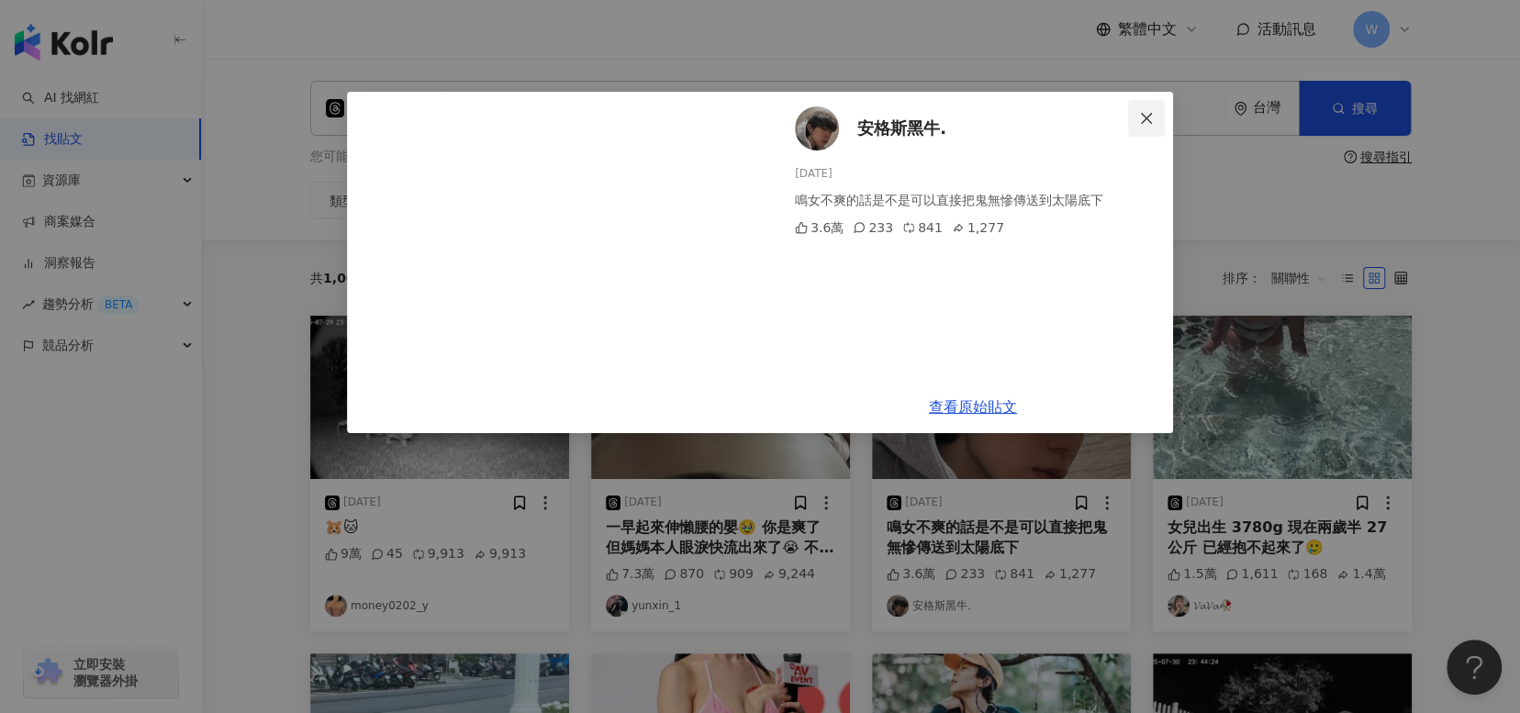
click at [1144, 122] on icon "close" at bounding box center [1146, 118] width 15 height 15
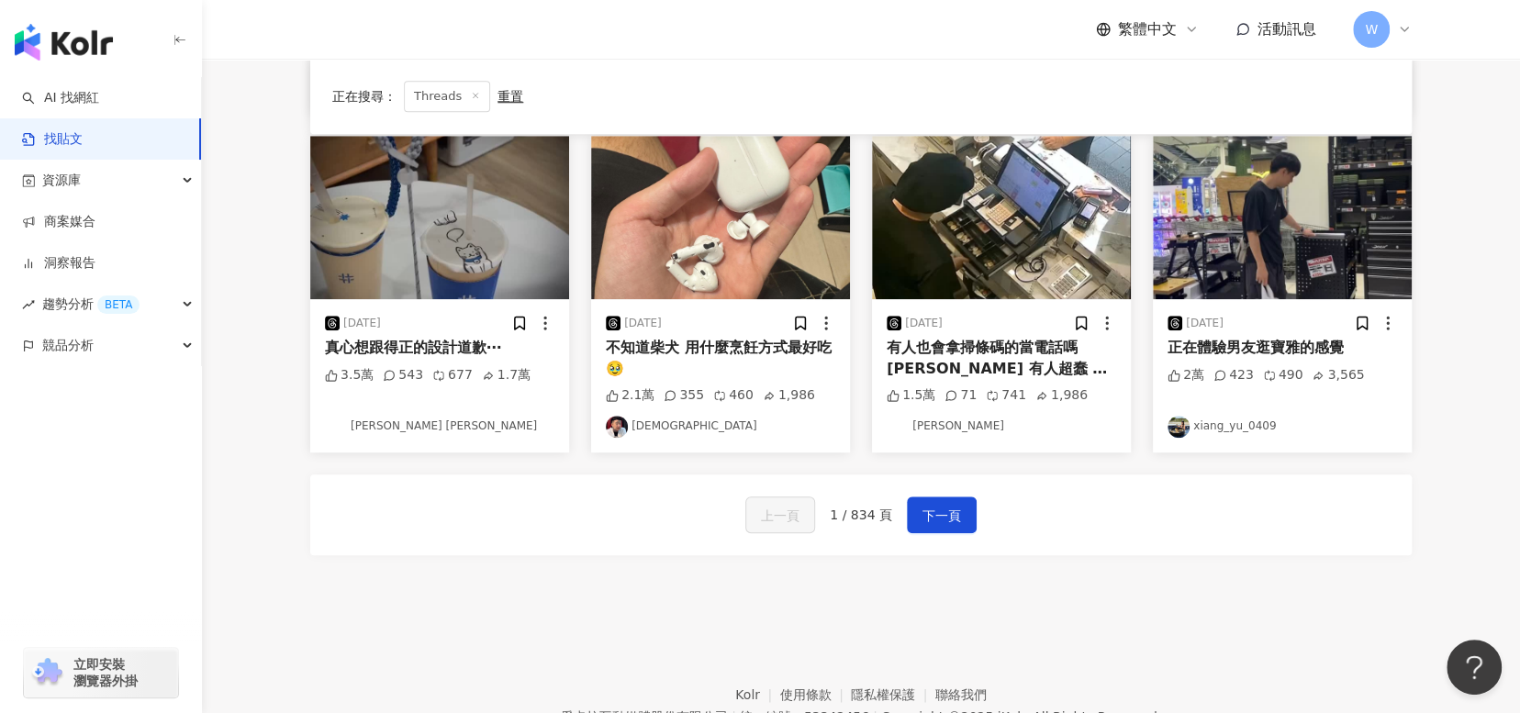
scroll to position [863, 0]
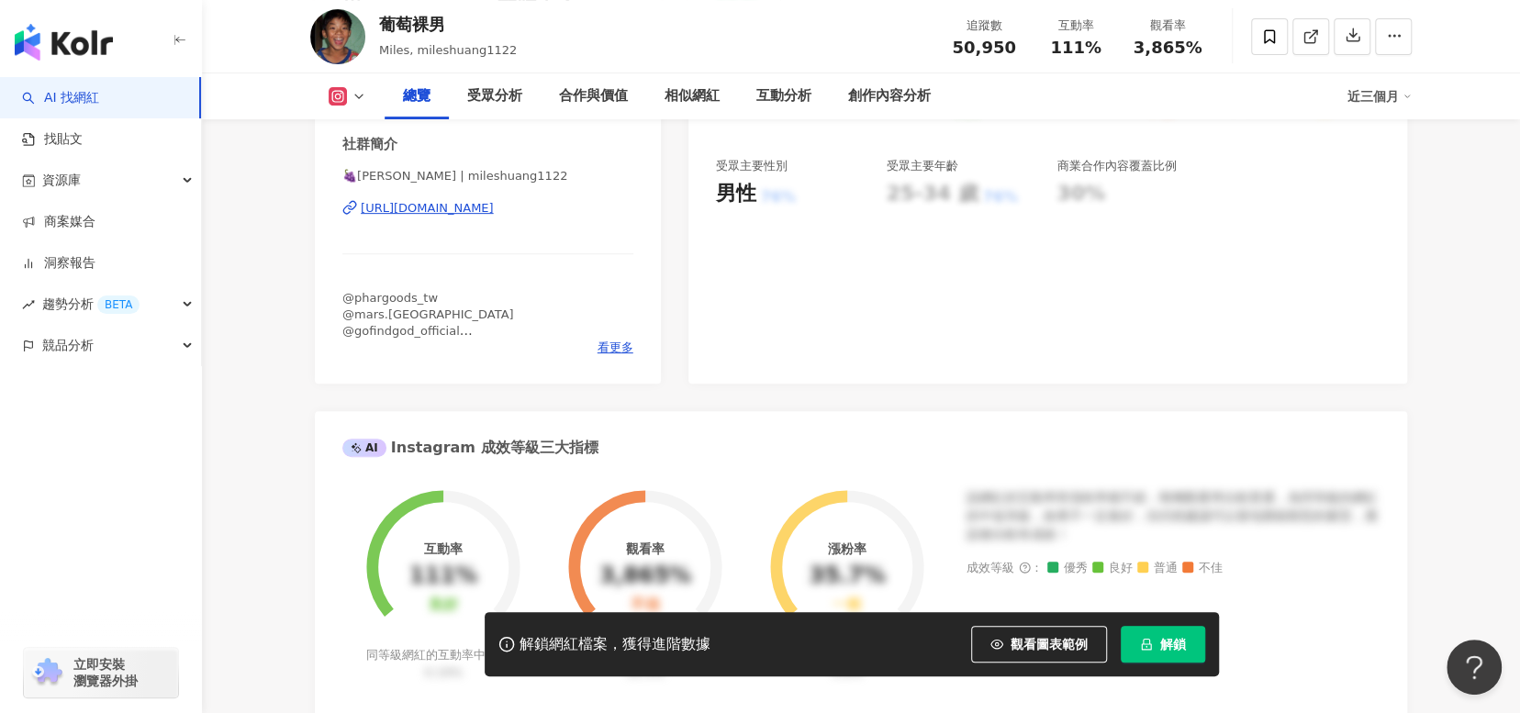
scroll to position [367, 0]
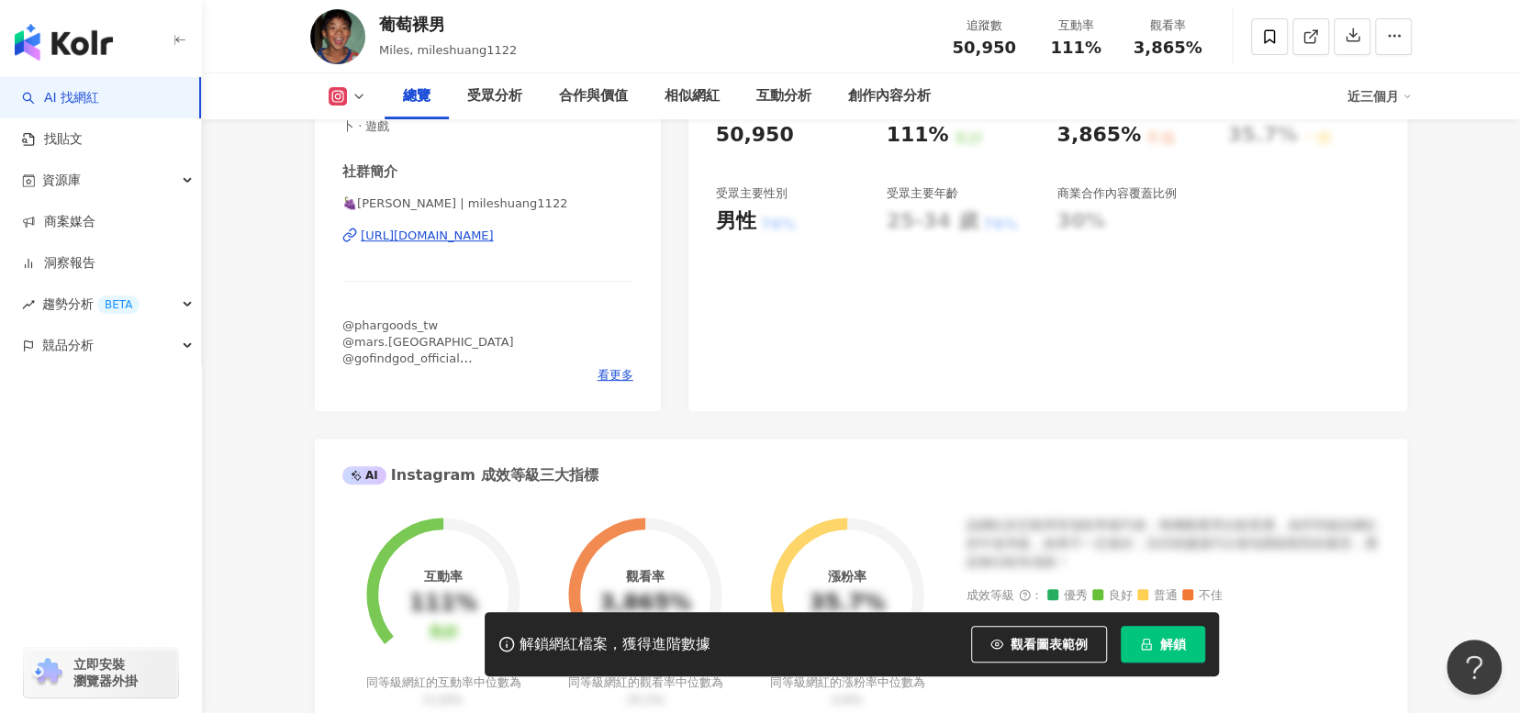
click at [494, 235] on div "https://www.instagram.com/mileshuang1122/" at bounding box center [427, 236] width 133 height 17
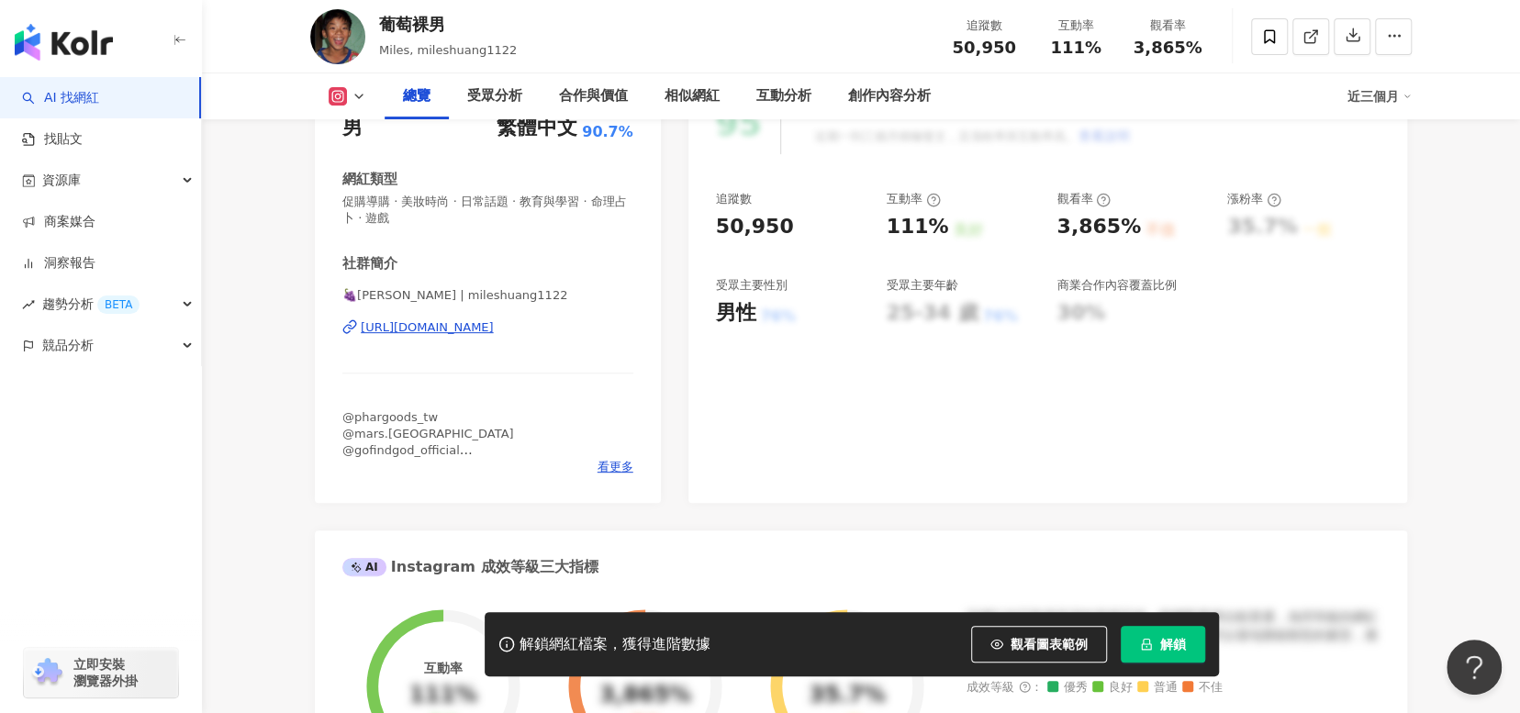
scroll to position [0, 0]
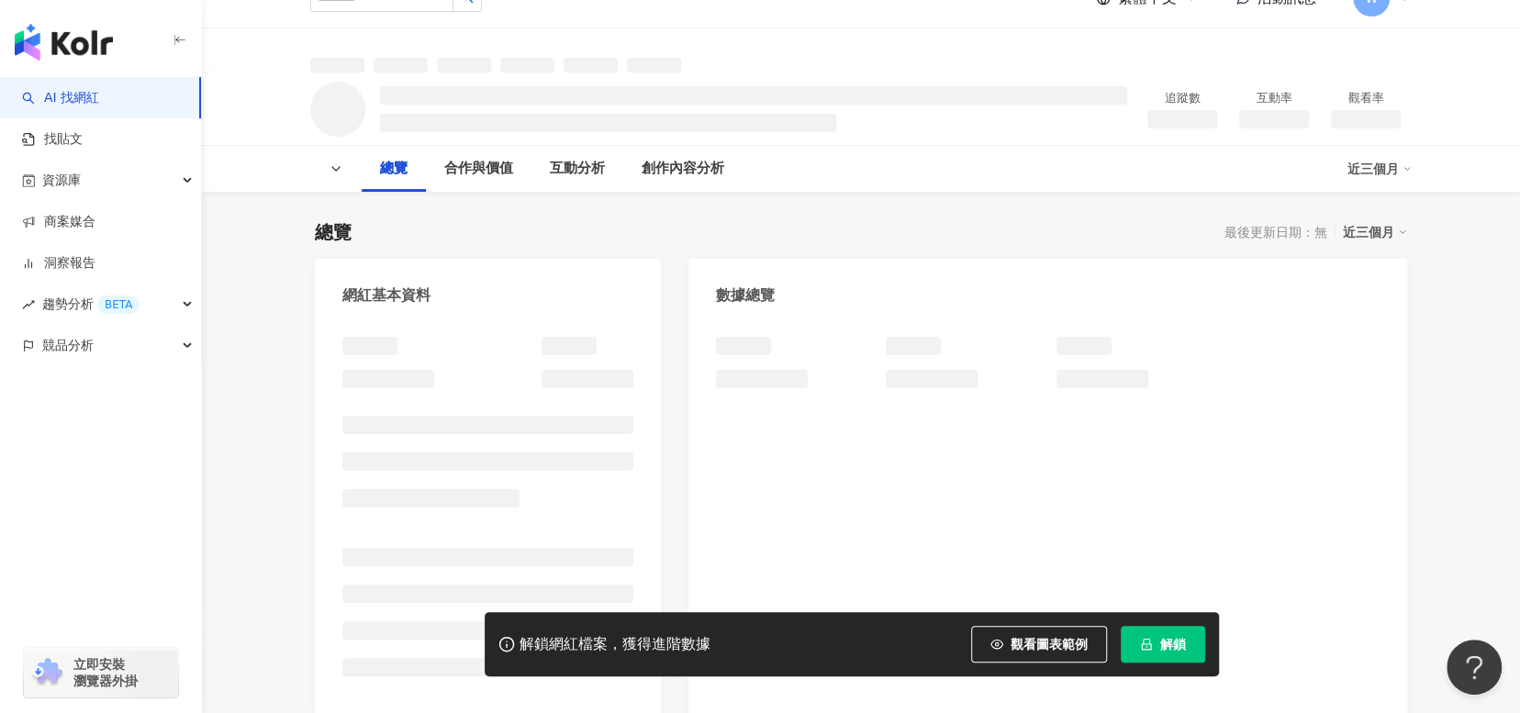
scroll to position [184, 0]
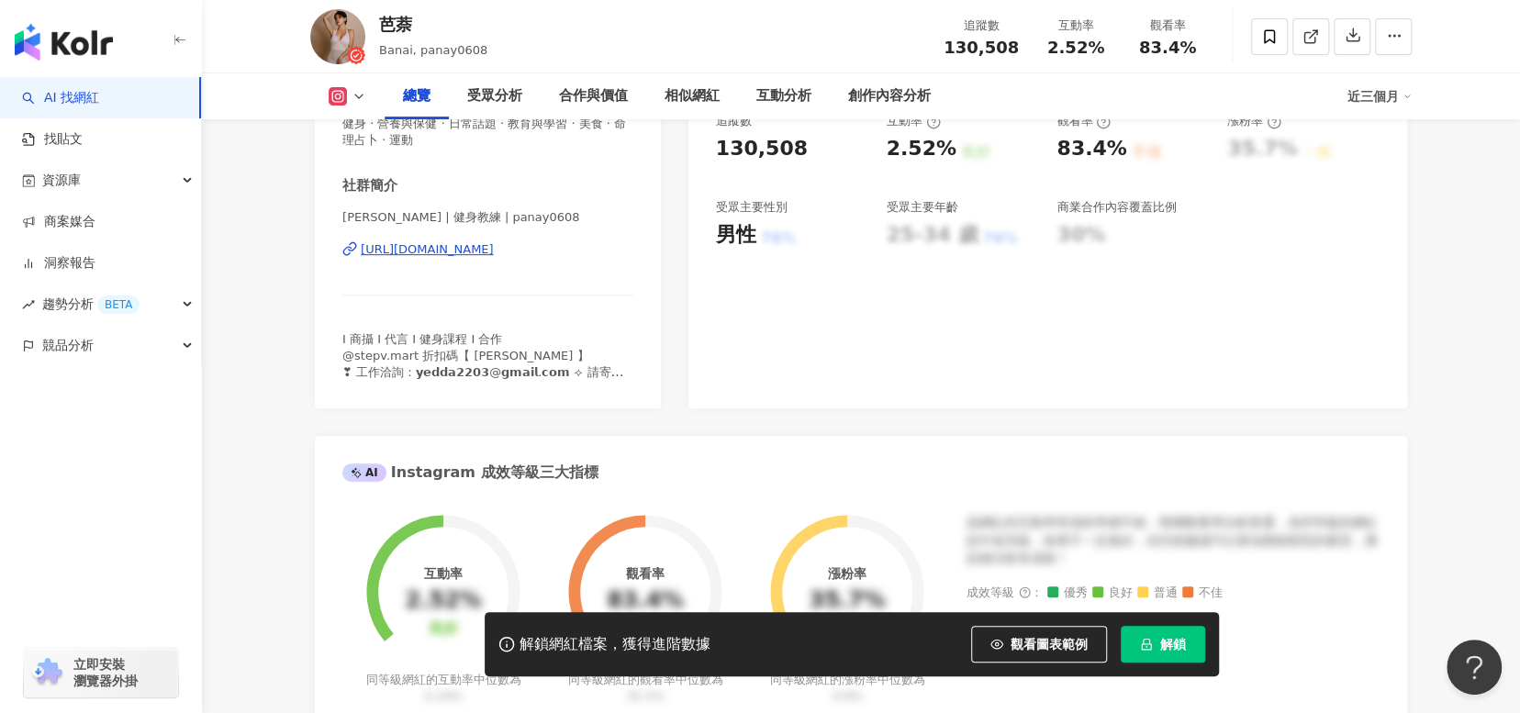
scroll to position [78, 0]
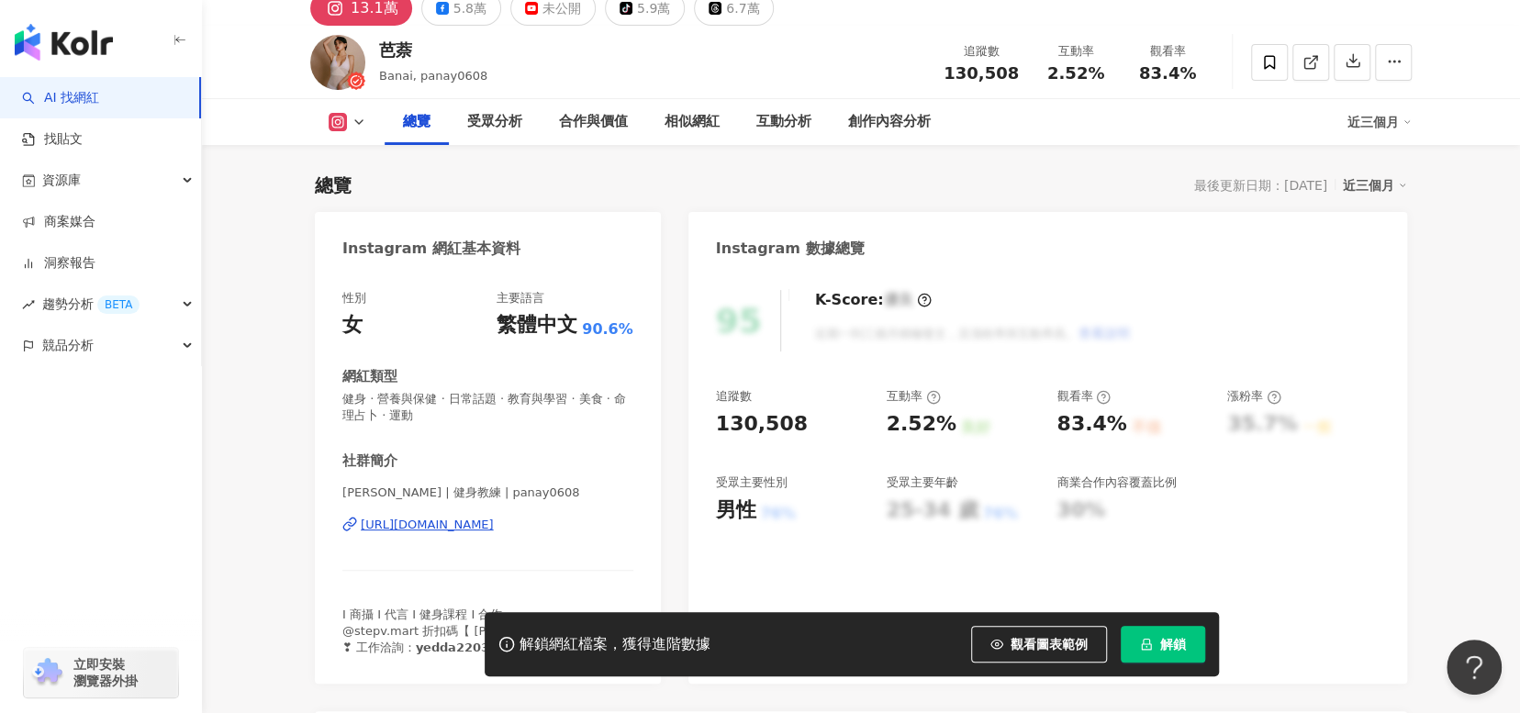
click at [494, 525] on div "[URL][DOMAIN_NAME]" at bounding box center [427, 525] width 133 height 17
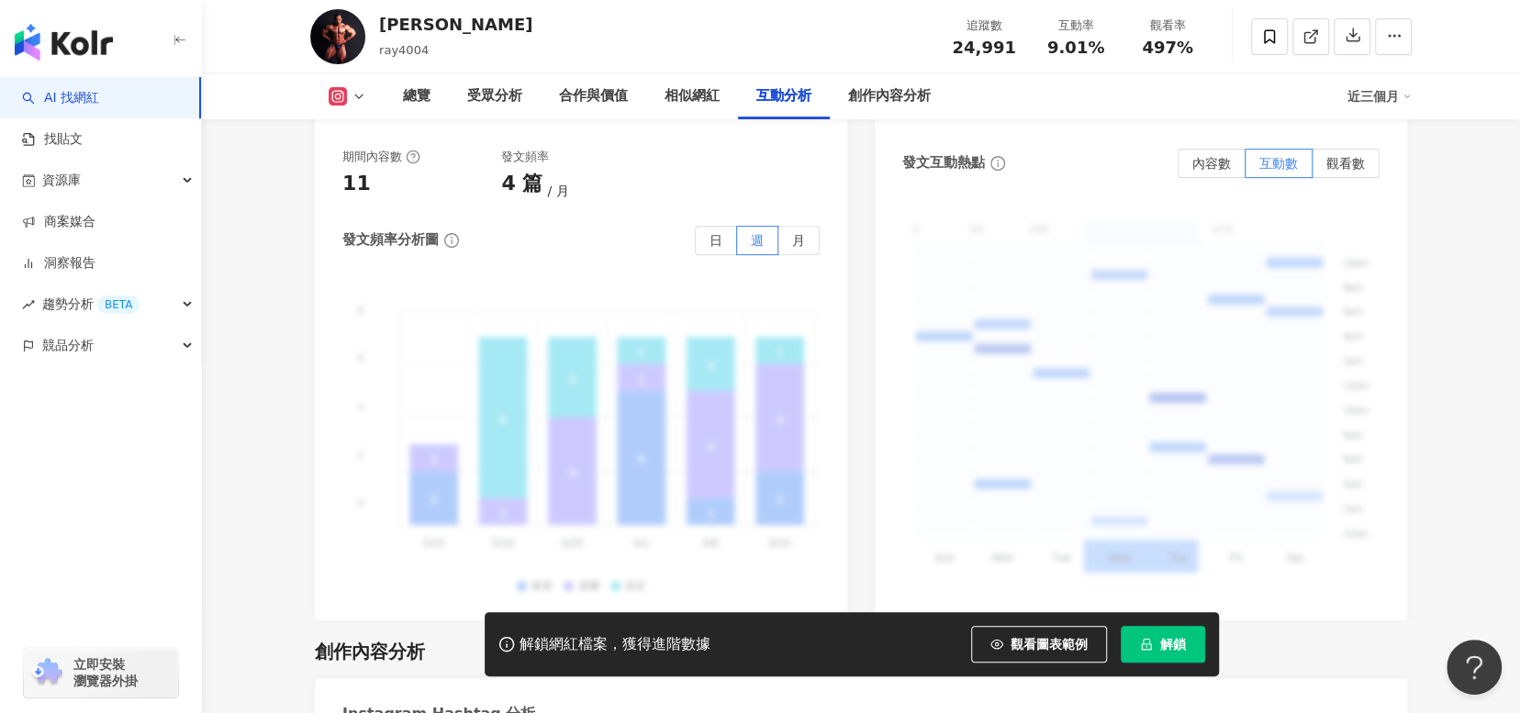
scroll to position [4711, 0]
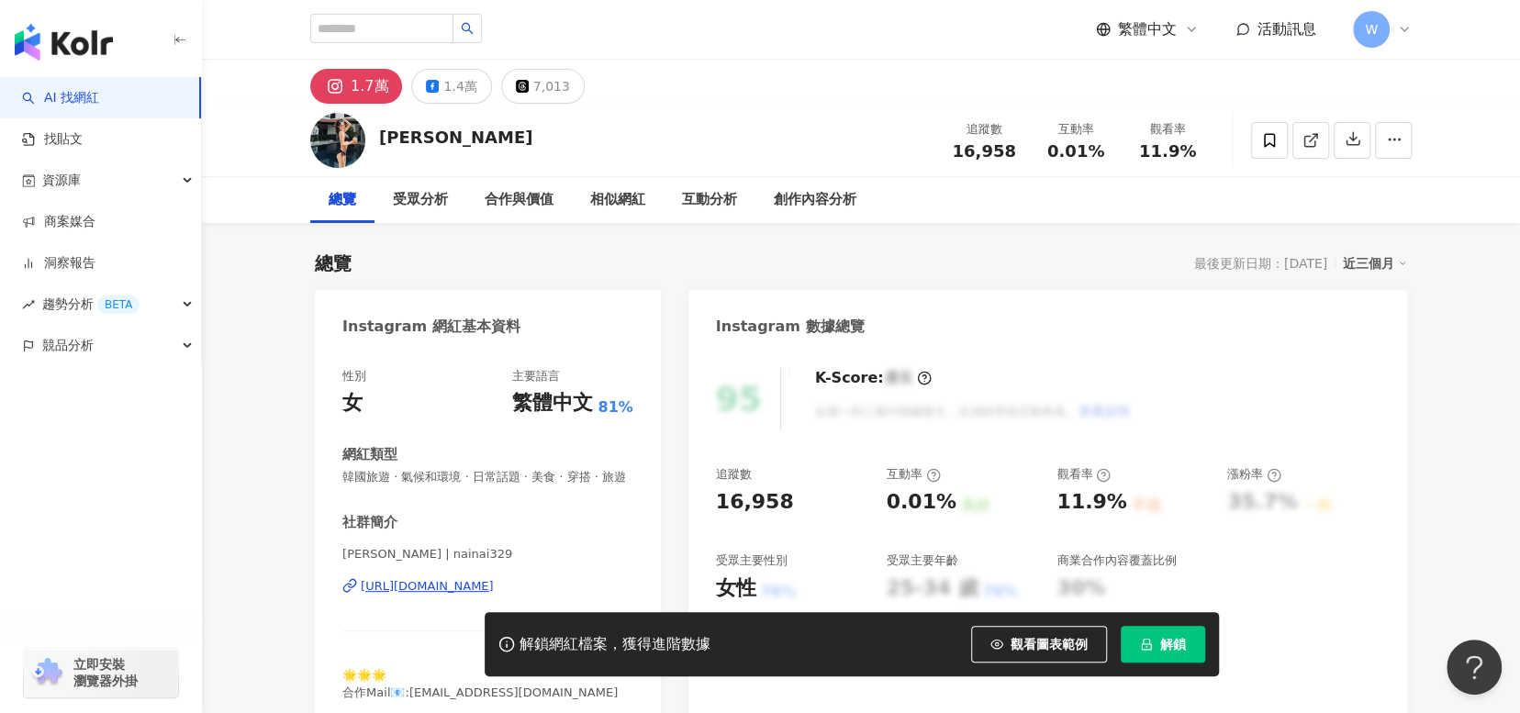
scroll to position [367, 0]
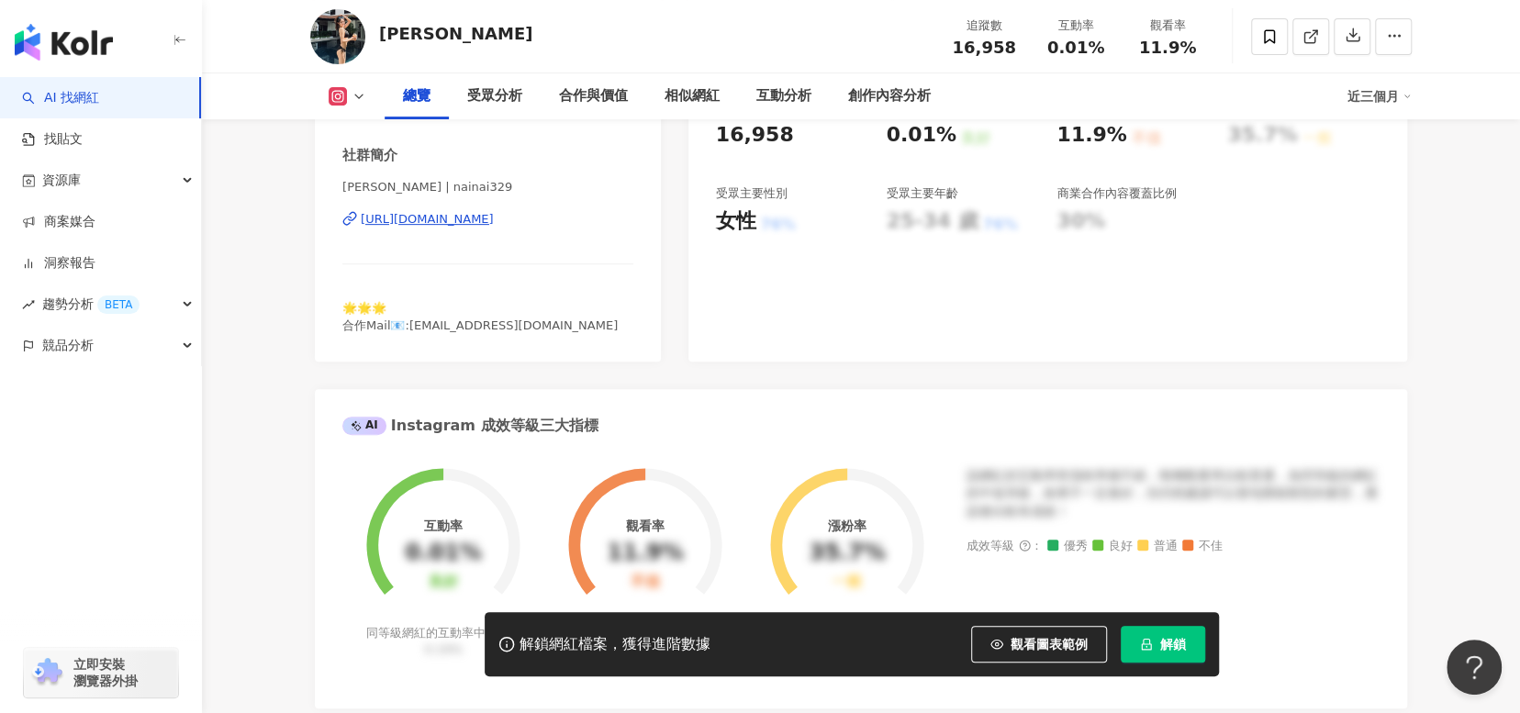
click at [494, 228] on div "[URL][DOMAIN_NAME]" at bounding box center [427, 219] width 133 height 17
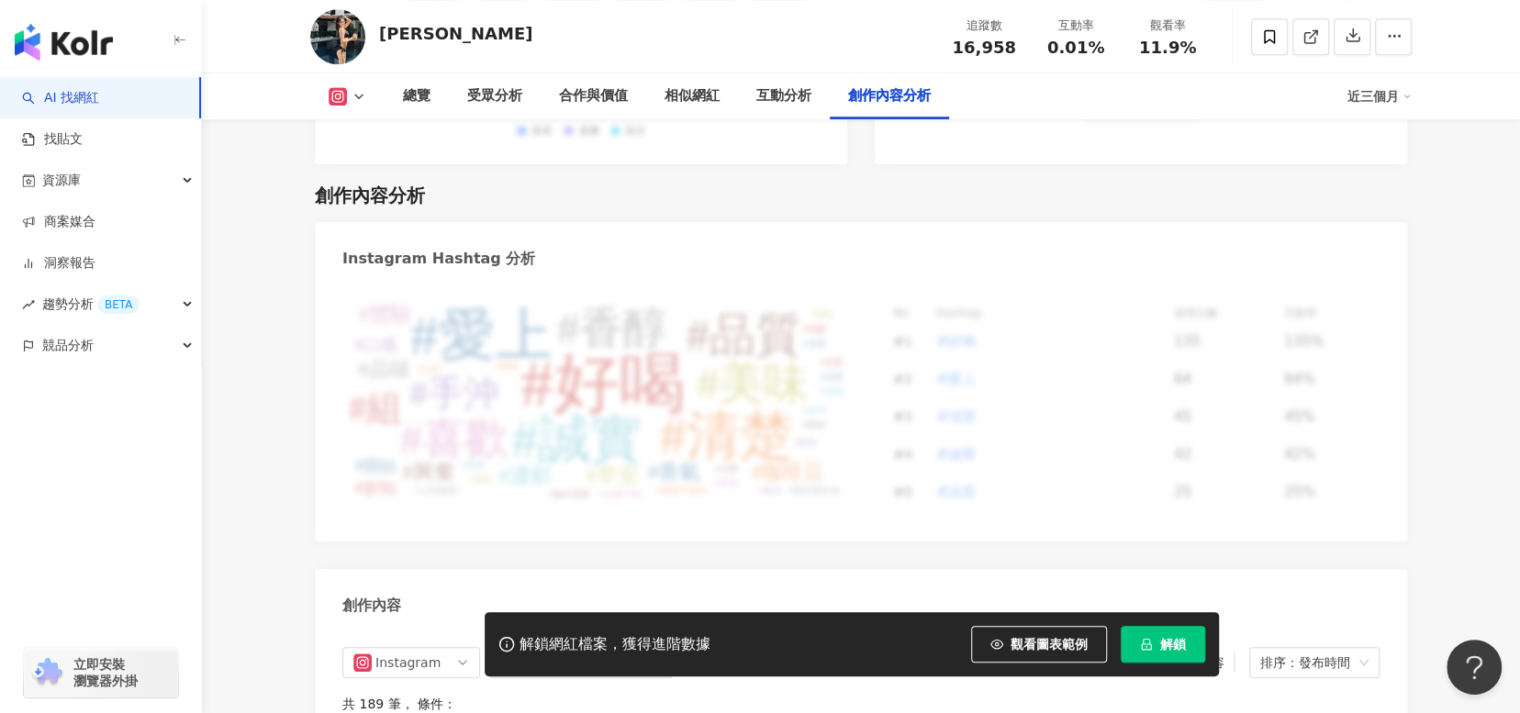
scroll to position [5690, 0]
